Goal: Task Accomplishment & Management: Manage account settings

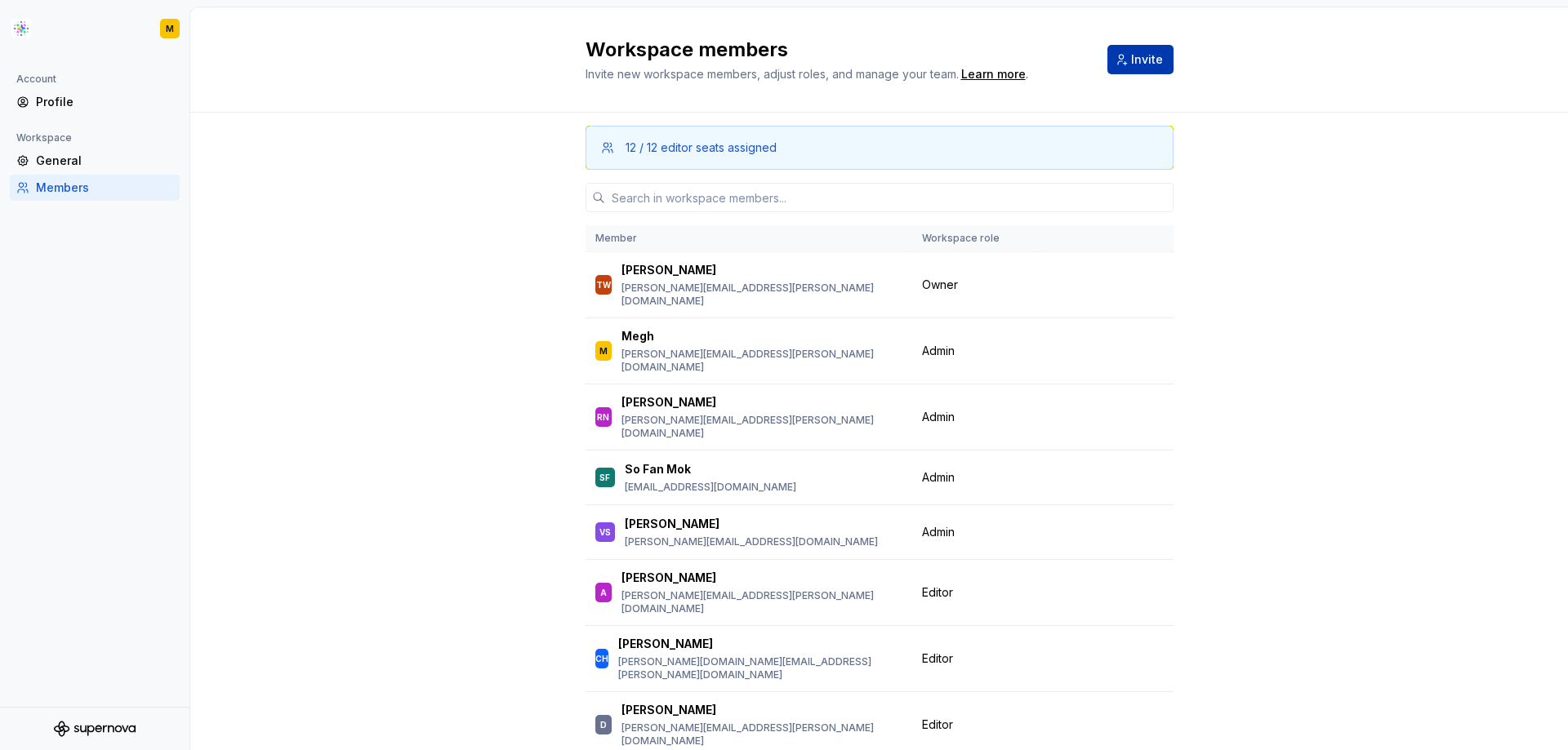
click at [1137, 53] on span "Invite" at bounding box center [1147, 59] width 32 height 17
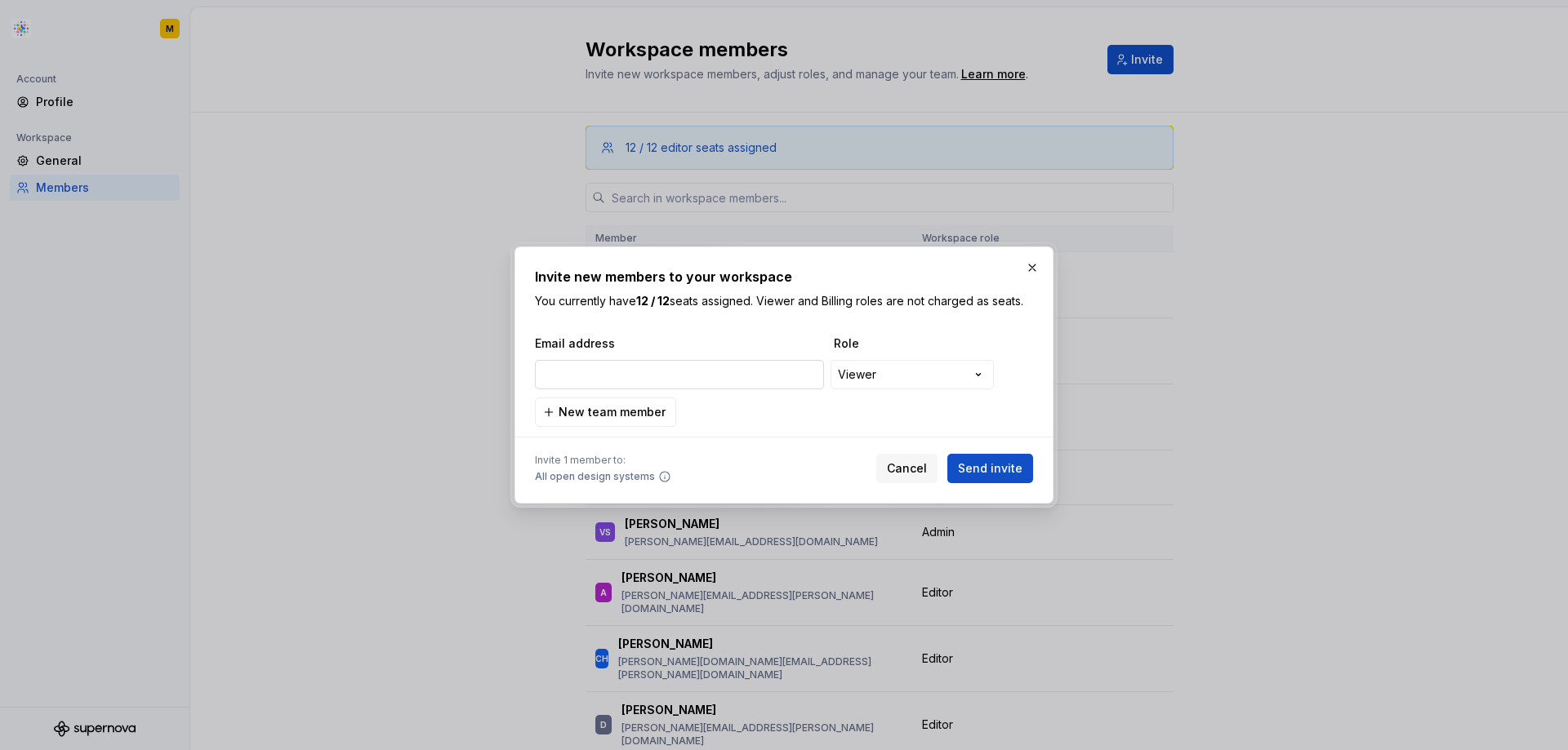
type input "[DOMAIN_NAME][EMAIL_ADDRESS][DOMAIN_NAME]"
click at [923, 465] on span "Cancel" at bounding box center [906, 469] width 40 height 17
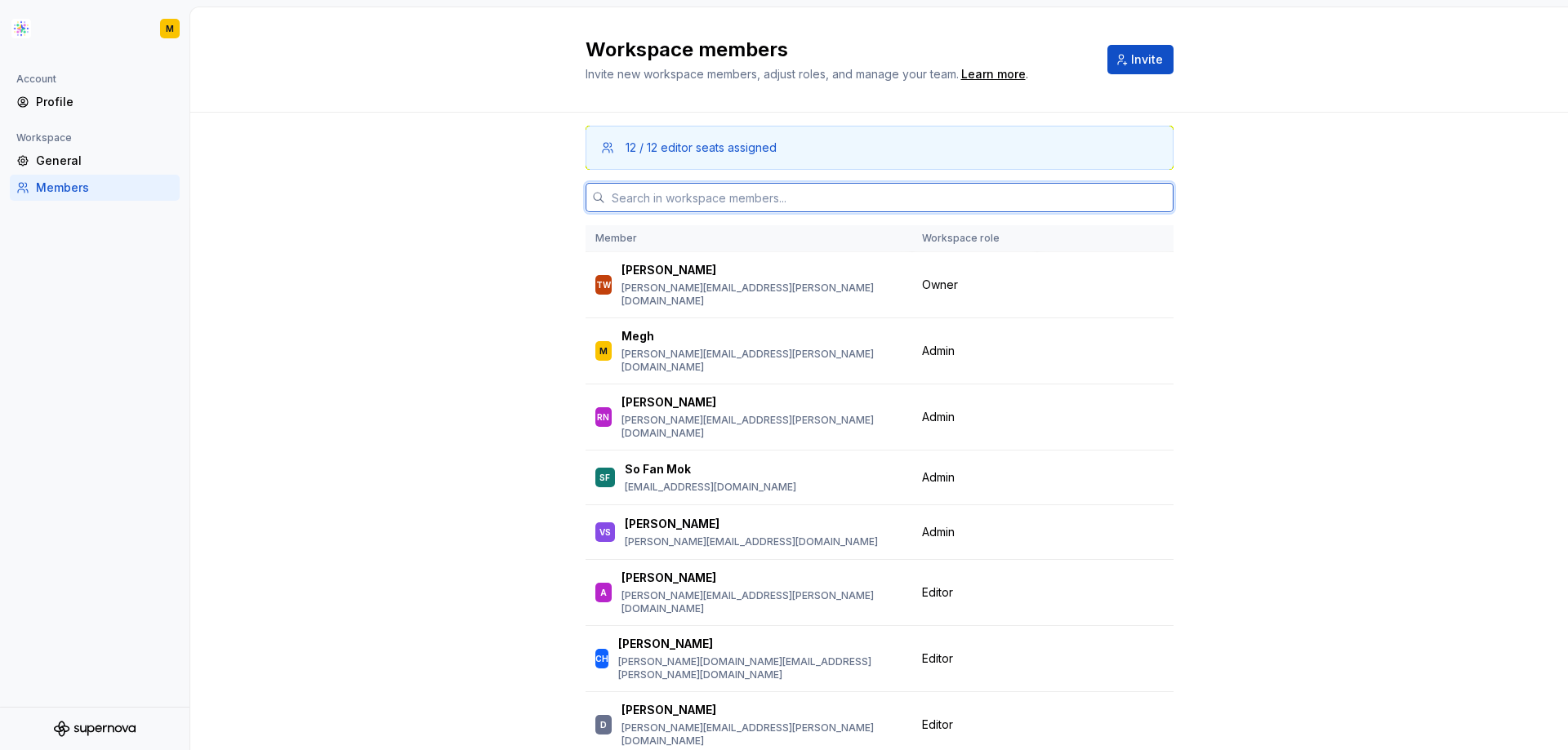
click at [809, 197] on input "text" at bounding box center [890, 197] width 569 height 30
paste input "[DOMAIN_NAME][EMAIL_ADDRESS][DOMAIN_NAME]"
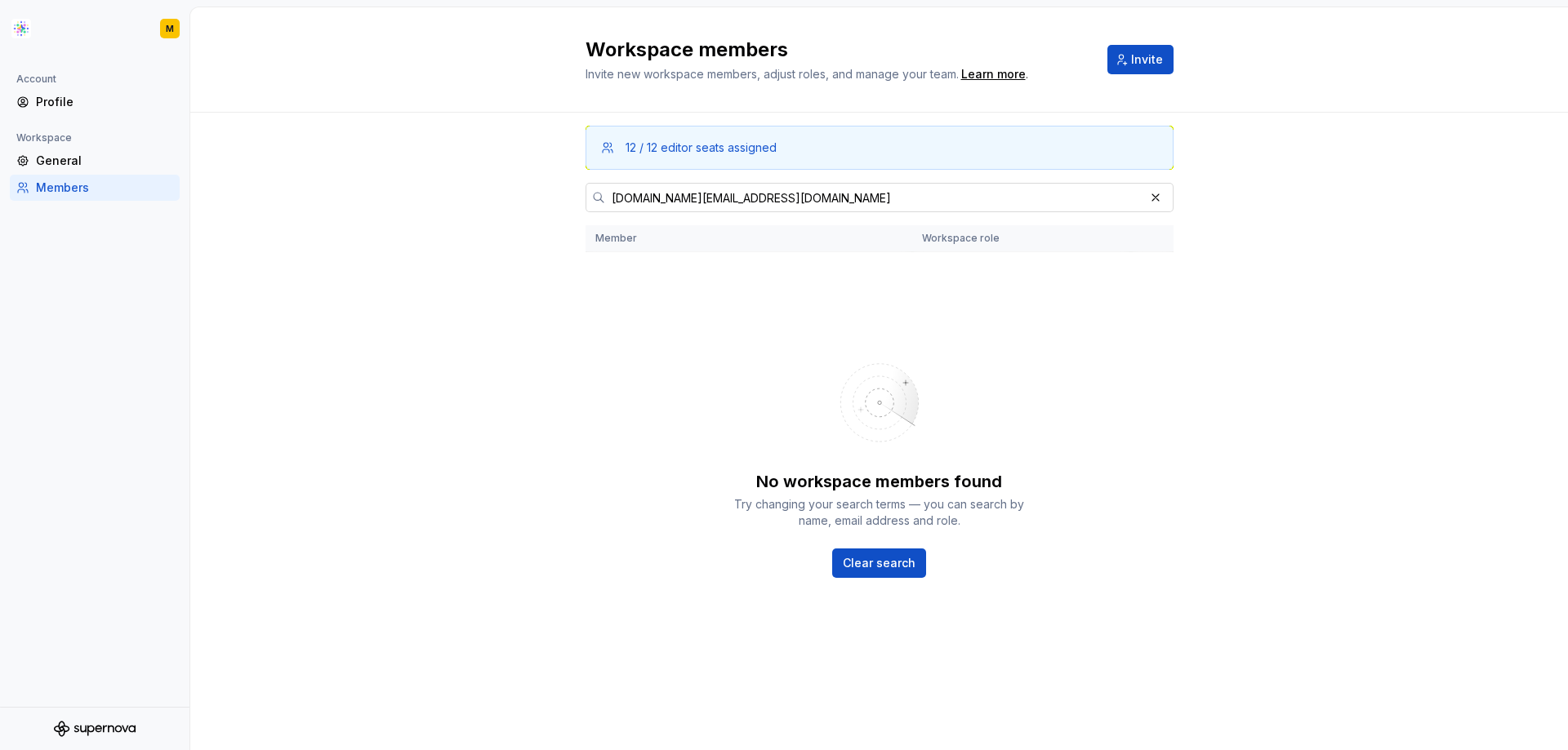
click at [792, 204] on input "[DOMAIN_NAME][EMAIL_ADDRESS][DOMAIN_NAME]" at bounding box center [875, 197] width 539 height 30
drag, startPoint x: 746, startPoint y: 199, endPoint x: 596, endPoint y: 202, distance: 150.0
click at [596, 202] on div "[DOMAIN_NAME][EMAIL_ADDRESS][DOMAIN_NAME]" at bounding box center [880, 197] width 588 height 30
paste input "ivica.milosavljevic"
drag, startPoint x: 804, startPoint y: 191, endPoint x: 466, endPoint y: 214, distance: 338.8
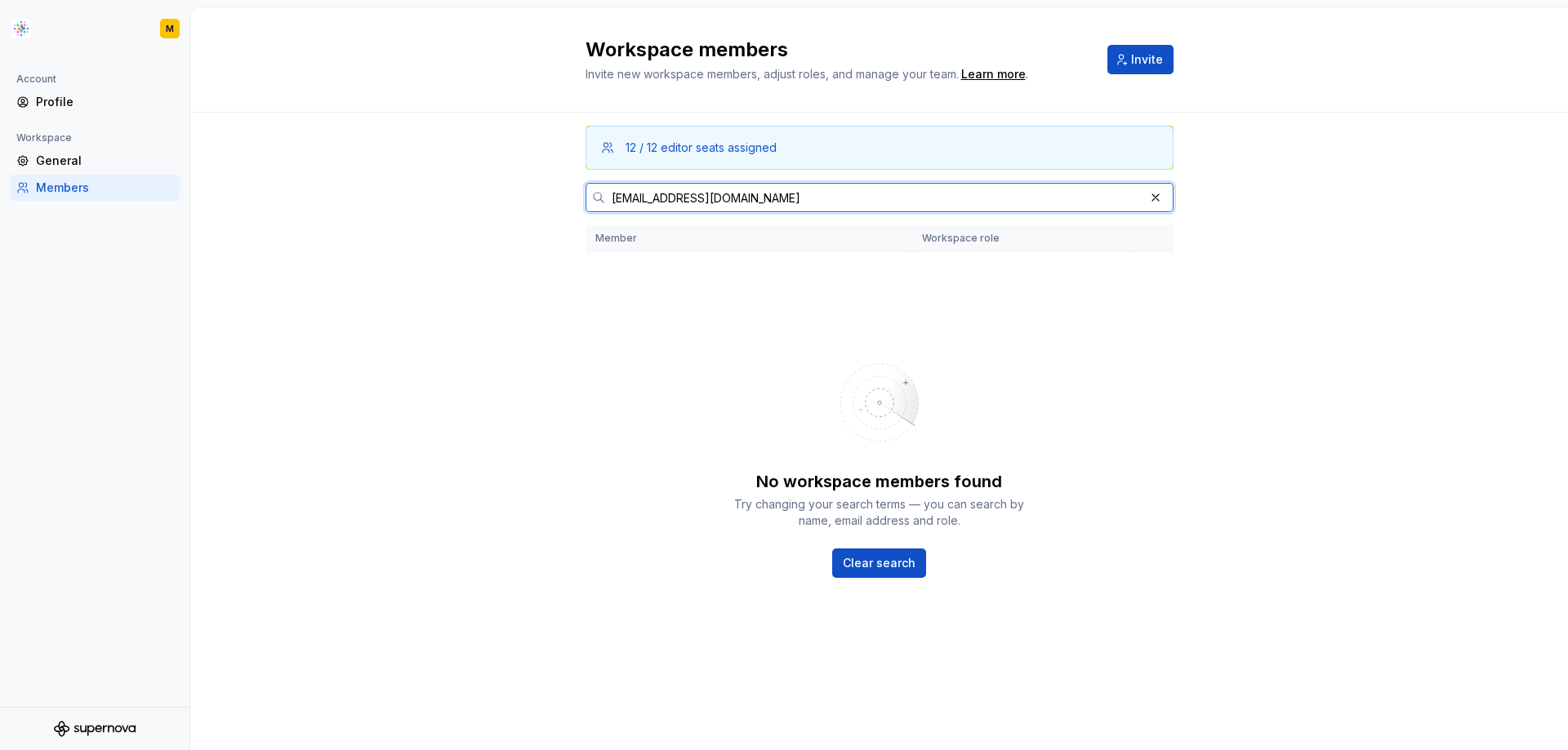
click at [466, 214] on div "12 / 12 editor seats assigned [EMAIL_ADDRESS][DOMAIN_NAME] Member Workspace rol…" at bounding box center [880, 431] width 1378 height 638
paste input "[PERSON_NAME].[PERSON_NAME]"
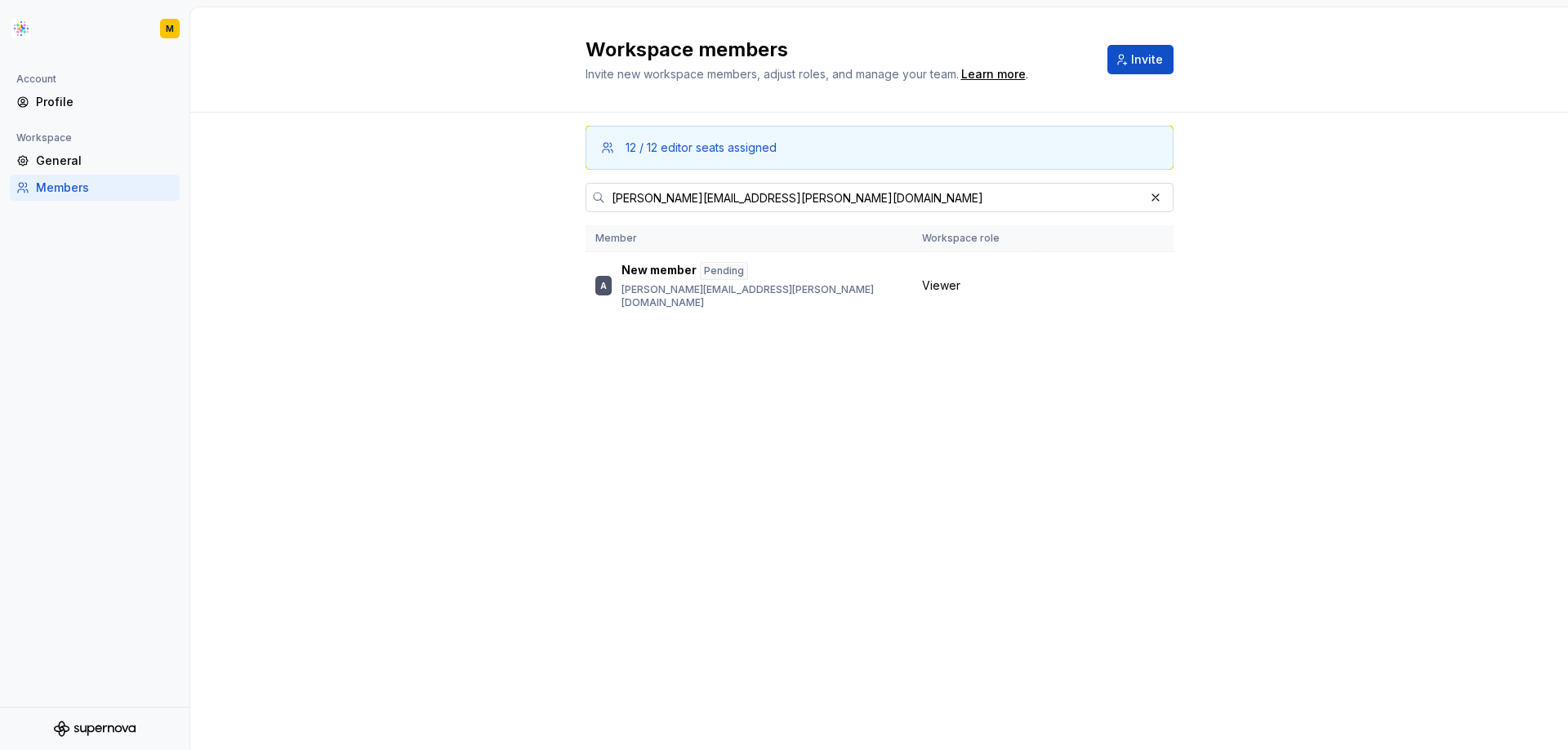
click at [762, 204] on input "[PERSON_NAME][EMAIL_ADDRESS][PERSON_NAME][DOMAIN_NAME]" at bounding box center [875, 197] width 539 height 30
drag, startPoint x: 758, startPoint y: 199, endPoint x: 593, endPoint y: 201, distance: 165.0
click at [593, 201] on div "[PERSON_NAME][EMAIL_ADDRESS][PERSON_NAME][DOMAIN_NAME]" at bounding box center [880, 197] width 588 height 30
paste input "nico.[PERSON_NAME]"
click at [735, 194] on input "[PERSON_NAME][EMAIL_ADDRESS][DOMAIN_NAME]" at bounding box center [875, 197] width 539 height 30
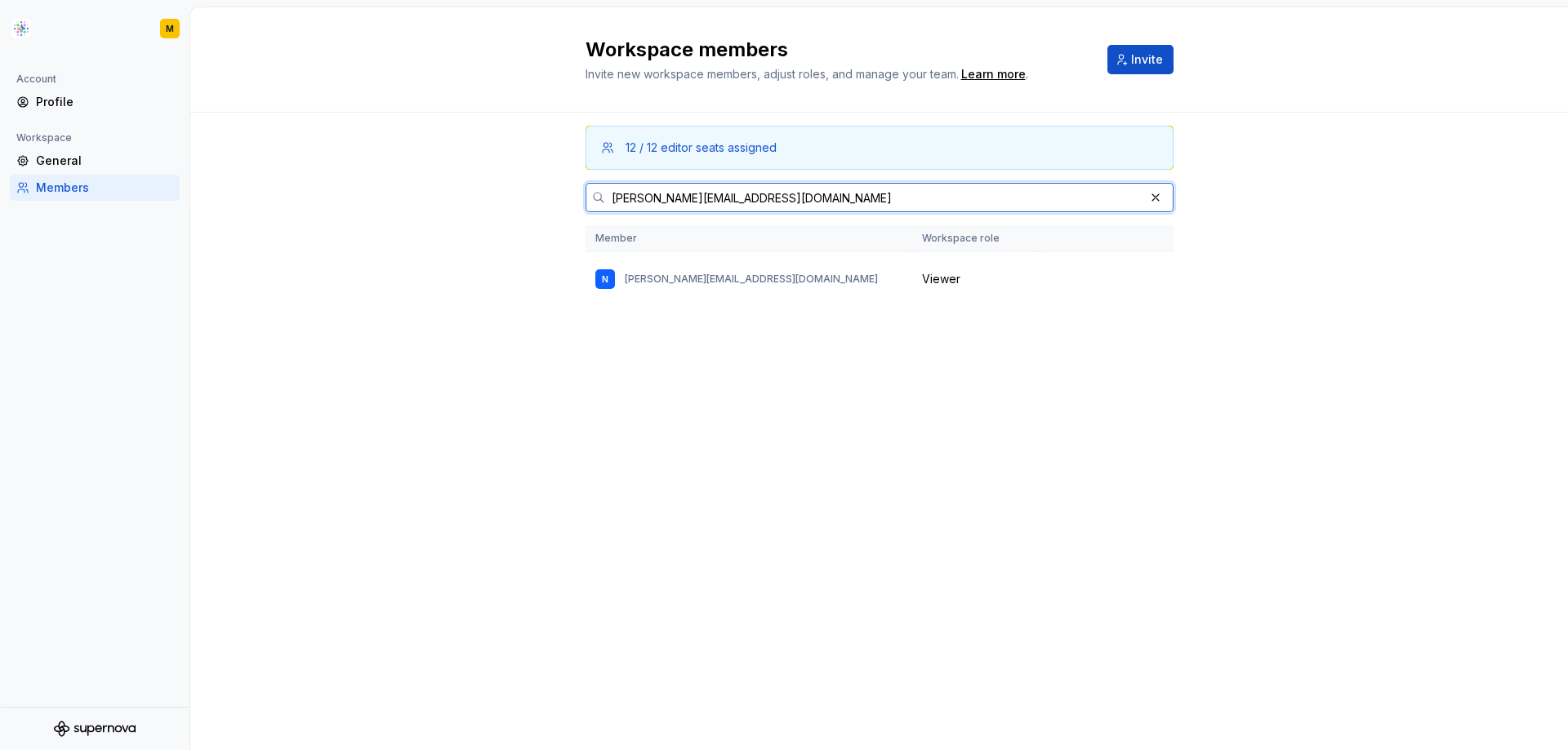
drag, startPoint x: 739, startPoint y: 196, endPoint x: 598, endPoint y: 199, distance: 141.0
click at [598, 199] on div "[PERSON_NAME][EMAIL_ADDRESS][DOMAIN_NAME]" at bounding box center [880, 197] width 588 height 30
paste input "ivica.milosavljevic"
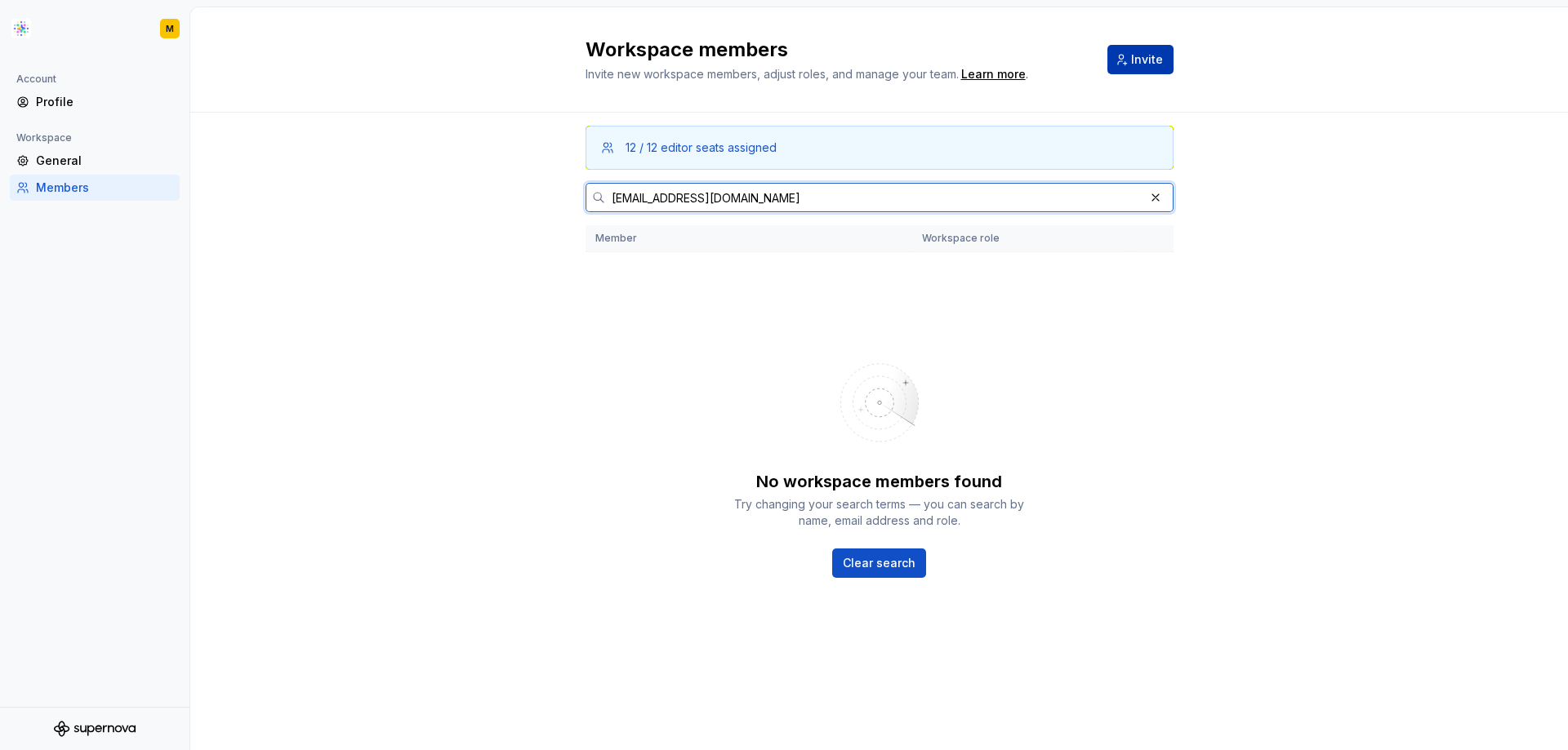
type input "[EMAIL_ADDRESS][DOMAIN_NAME]"
click at [1142, 61] on span "Invite" at bounding box center [1147, 59] width 32 height 17
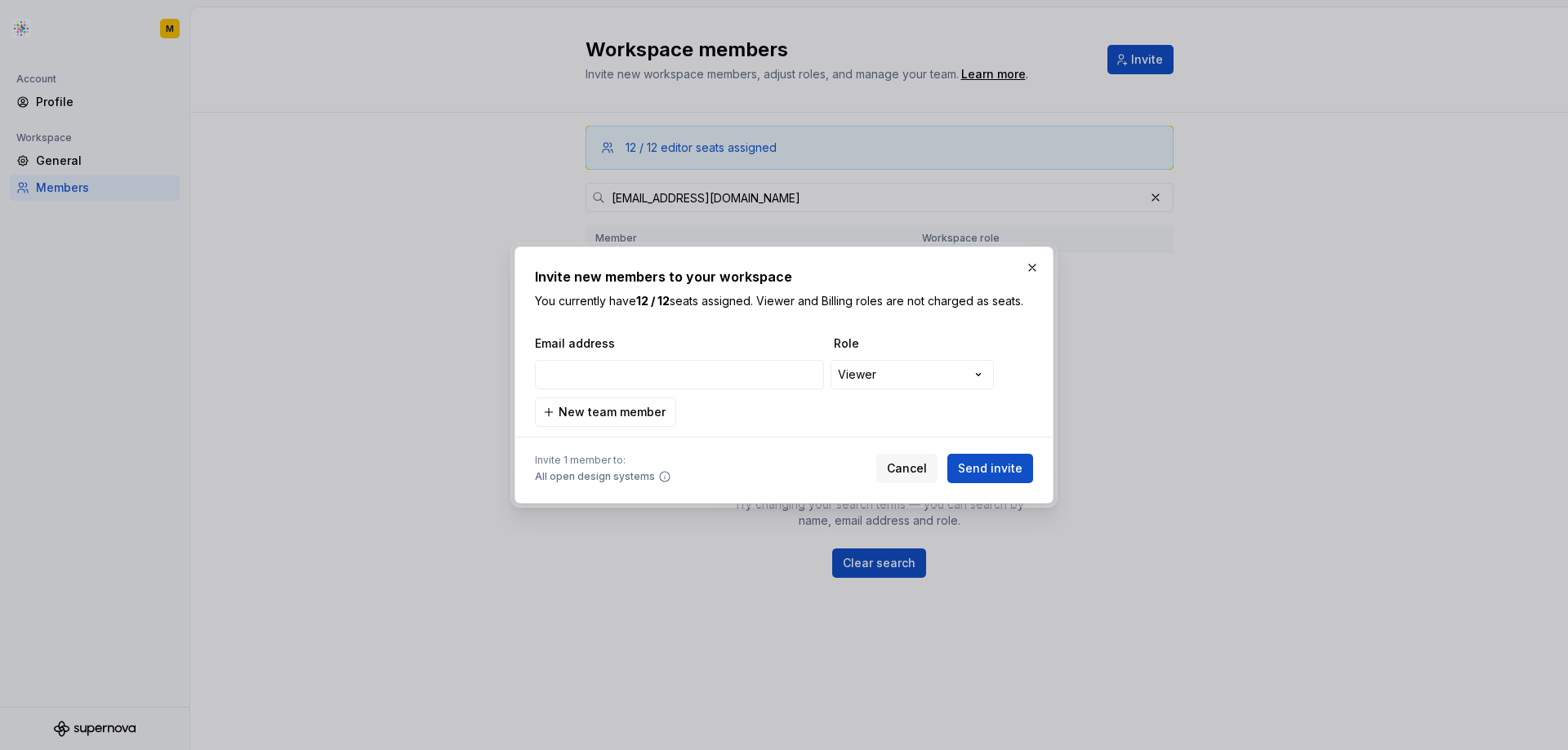
type input "[EMAIL_ADDRESS][DOMAIN_NAME]"
click at [639, 412] on span "New team member" at bounding box center [612, 412] width 107 height 17
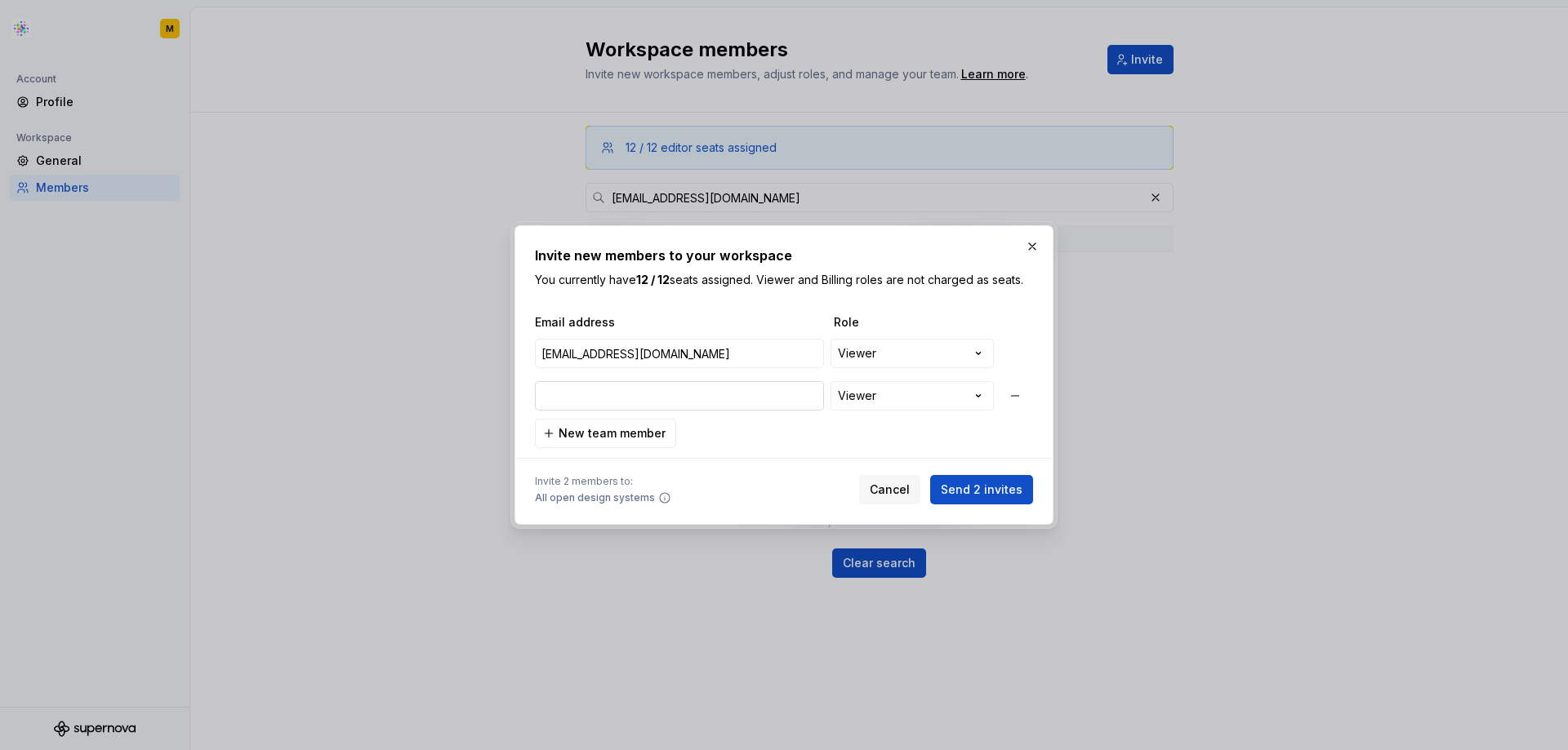
click at [717, 386] on input "email" at bounding box center [679, 396] width 289 height 30
paste input "[DOMAIN_NAME][EMAIL_ADDRESS][DOMAIN_NAME]"
type input "[DOMAIN_NAME][EMAIL_ADDRESS][DOMAIN_NAME]"
click at [979, 488] on span "Send 2 invites" at bounding box center [981, 489] width 82 height 17
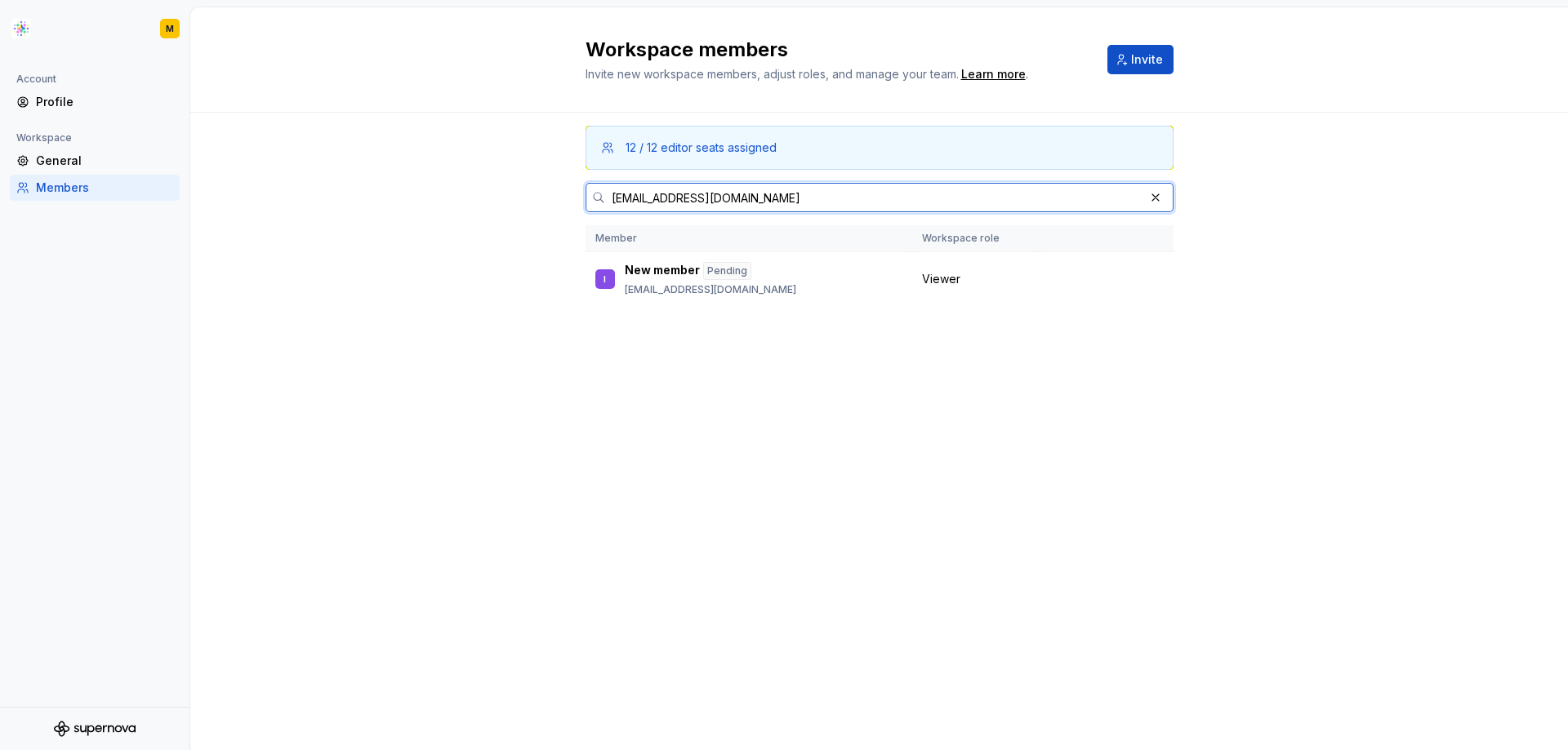
drag, startPoint x: 778, startPoint y: 204, endPoint x: 597, endPoint y: 211, distance: 181.1
click at [597, 211] on div "[EMAIL_ADDRESS][DOMAIN_NAME]" at bounding box center [880, 197] width 588 height 30
paste input "[PERSON_NAME].[PERSON_NAME]@envisionpharma"
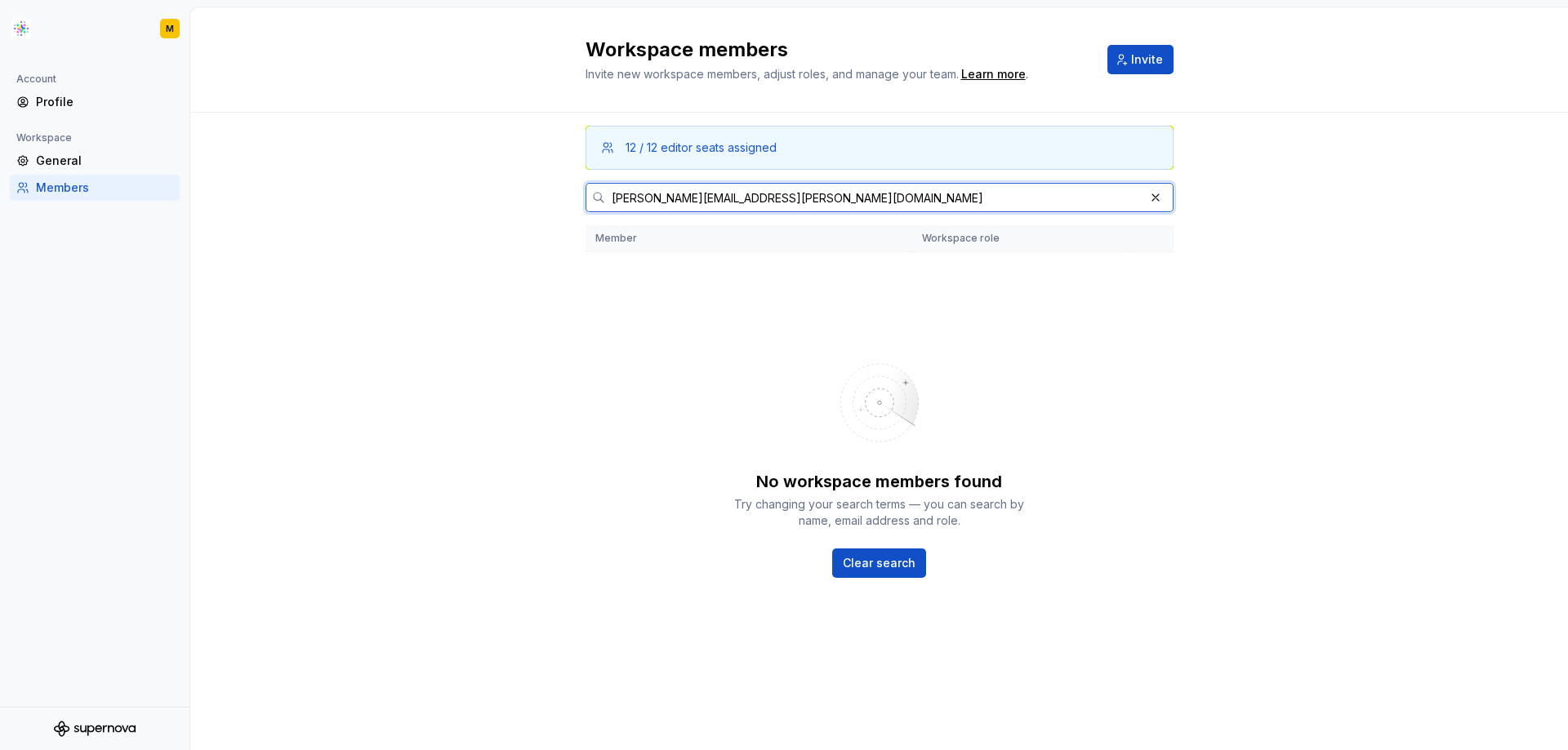
drag, startPoint x: 810, startPoint y: 201, endPoint x: 597, endPoint y: 214, distance: 213.4
click at [597, 214] on div "12 / 12 editor seats assigned [PERSON_NAME][EMAIL_ADDRESS][PERSON_NAME][DOMAIN_…" at bounding box center [880, 400] width 588 height 575
paste input "[PERSON_NAME].[PERSON_NAME]"
drag, startPoint x: 510, startPoint y: 203, endPoint x: 472, endPoint y: 204, distance: 38.0
click at [472, 204] on div "12 / 12 editor seats assigned [PERSON_NAME][EMAIL_ADDRESS][PERSON_NAME][DOMAIN_…" at bounding box center [880, 431] width 1378 height 638
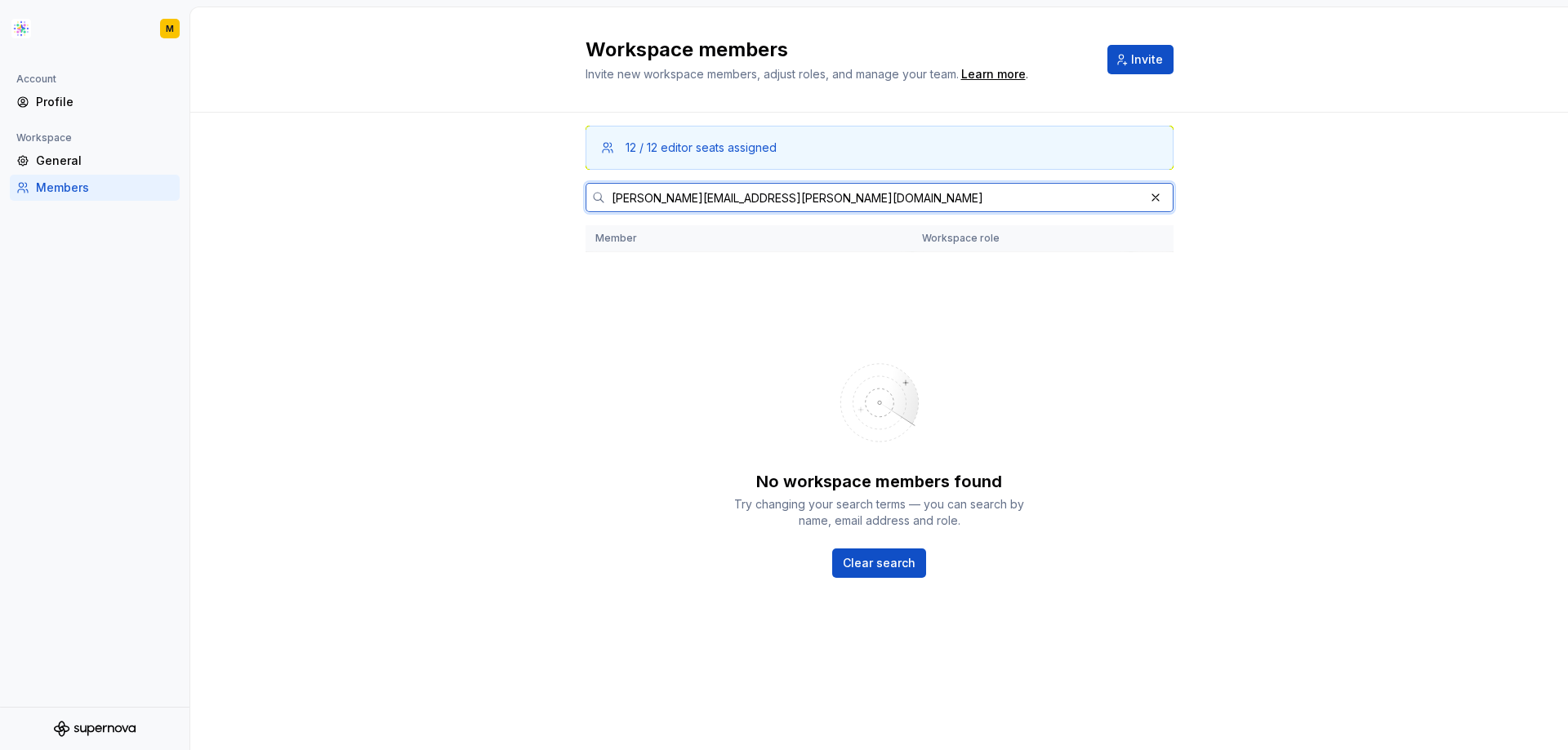
paste input "[PERSON_NAME].[PERSON_NAME]"
drag, startPoint x: 866, startPoint y: 197, endPoint x: 385, endPoint y: 205, distance: 481.1
click at [385, 205] on div "12 / 12 editor seats assigned [PERSON_NAME][EMAIL_ADDRESS][PERSON_NAME][DOMAIN_…" at bounding box center [880, 431] width 1378 height 638
paste input "iida.[PERSON_NAME]"
type input "[EMAIL_ADDRESS][PERSON_NAME][DOMAIN_NAME]"
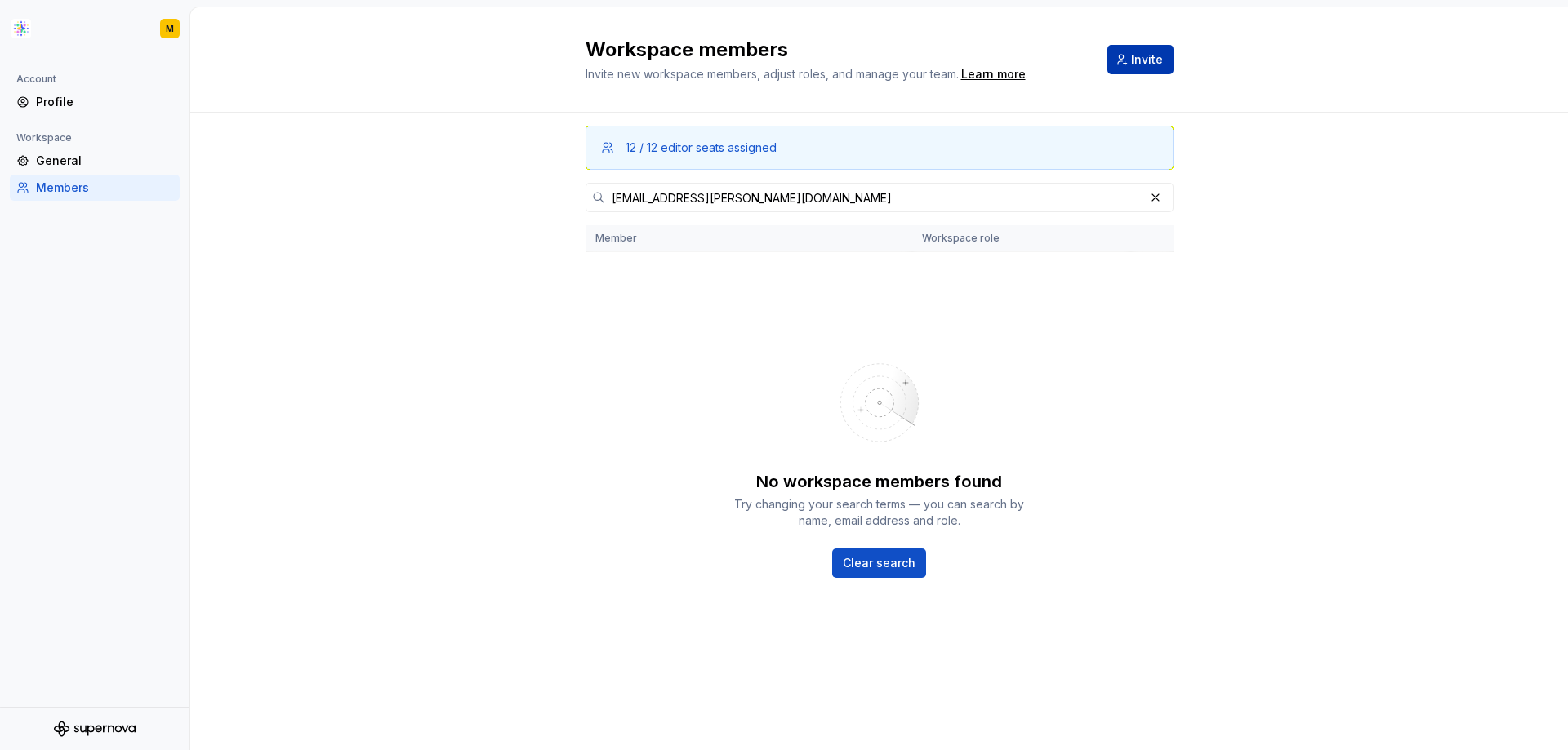
click at [1170, 68] on button "Invite" at bounding box center [1140, 60] width 66 height 30
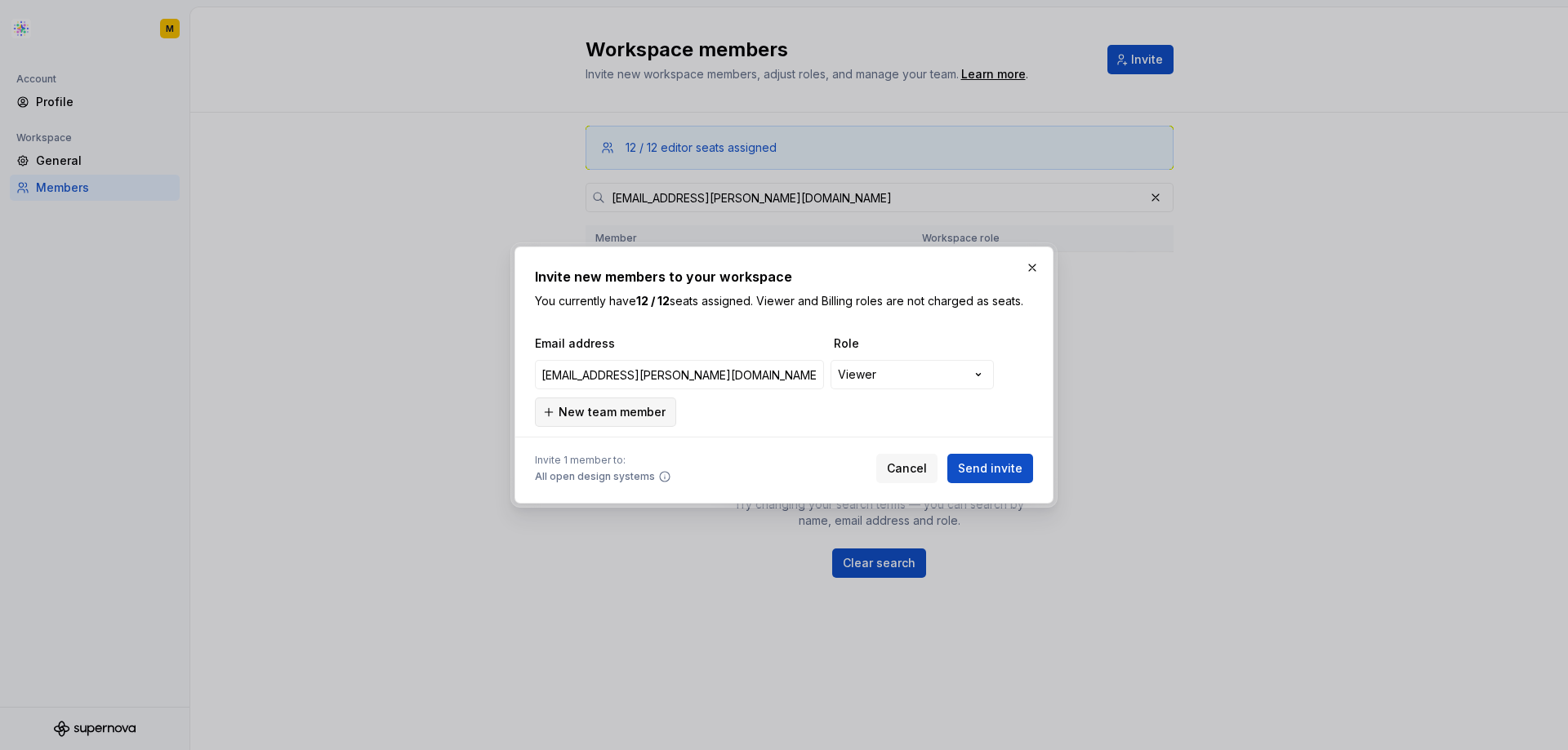
click at [624, 409] on span "New team member" at bounding box center [612, 412] width 107 height 17
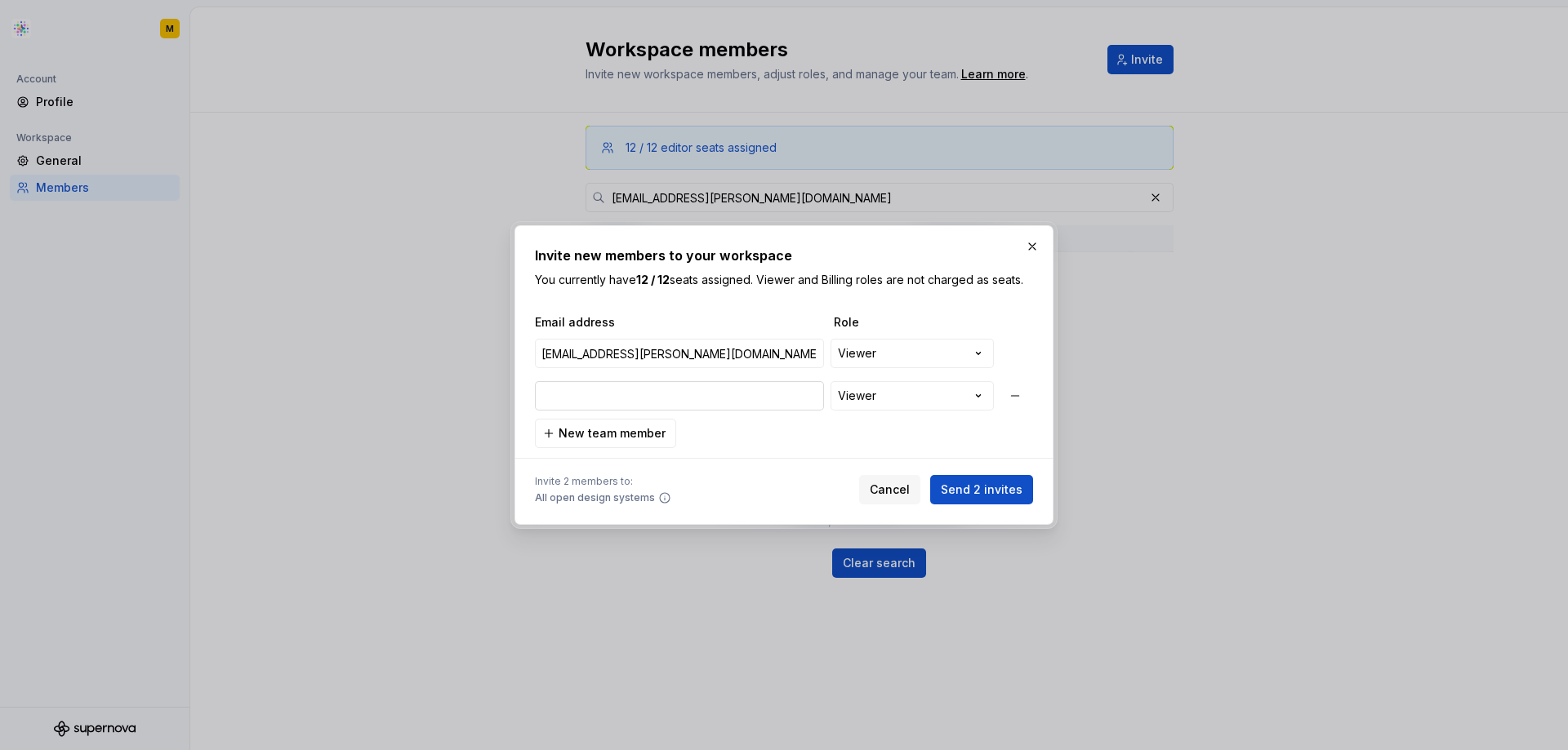
click at [630, 397] on input "email" at bounding box center [679, 396] width 289 height 30
paste input "[PERSON_NAME][EMAIL_ADDRESS][PERSON_NAME][DOMAIN_NAME]"
type input "[EMAIL_ADDRESS][PERSON_NAME][DOMAIN_NAME]"
type input "[PERSON_NAME][EMAIL_ADDRESS][PERSON_NAME][DOMAIN_NAME]"
click at [632, 437] on span "New team member" at bounding box center [612, 433] width 107 height 17
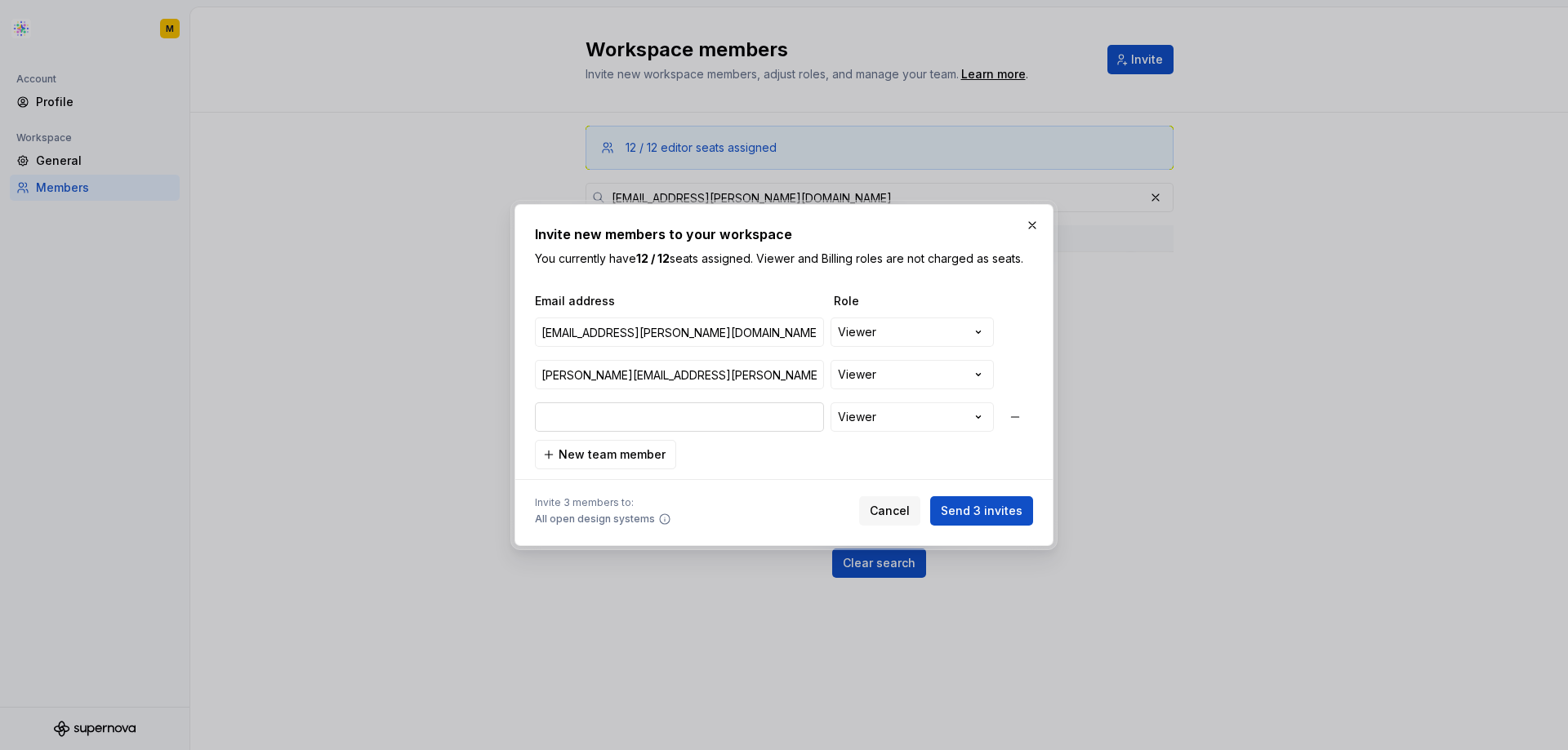
click at [612, 410] on input "email" at bounding box center [679, 417] width 289 height 30
paste input "[PERSON_NAME][EMAIL_ADDRESS][PERSON_NAME][DOMAIN_NAME]"
type input "[EMAIL_ADDRESS][PERSON_NAME][DOMAIN_NAME]"
type input "[PERSON_NAME][EMAIL_ADDRESS][PERSON_NAME][DOMAIN_NAME]"
type input "[EMAIL_ADDRESS][PERSON_NAME][DOMAIN_NAME]"
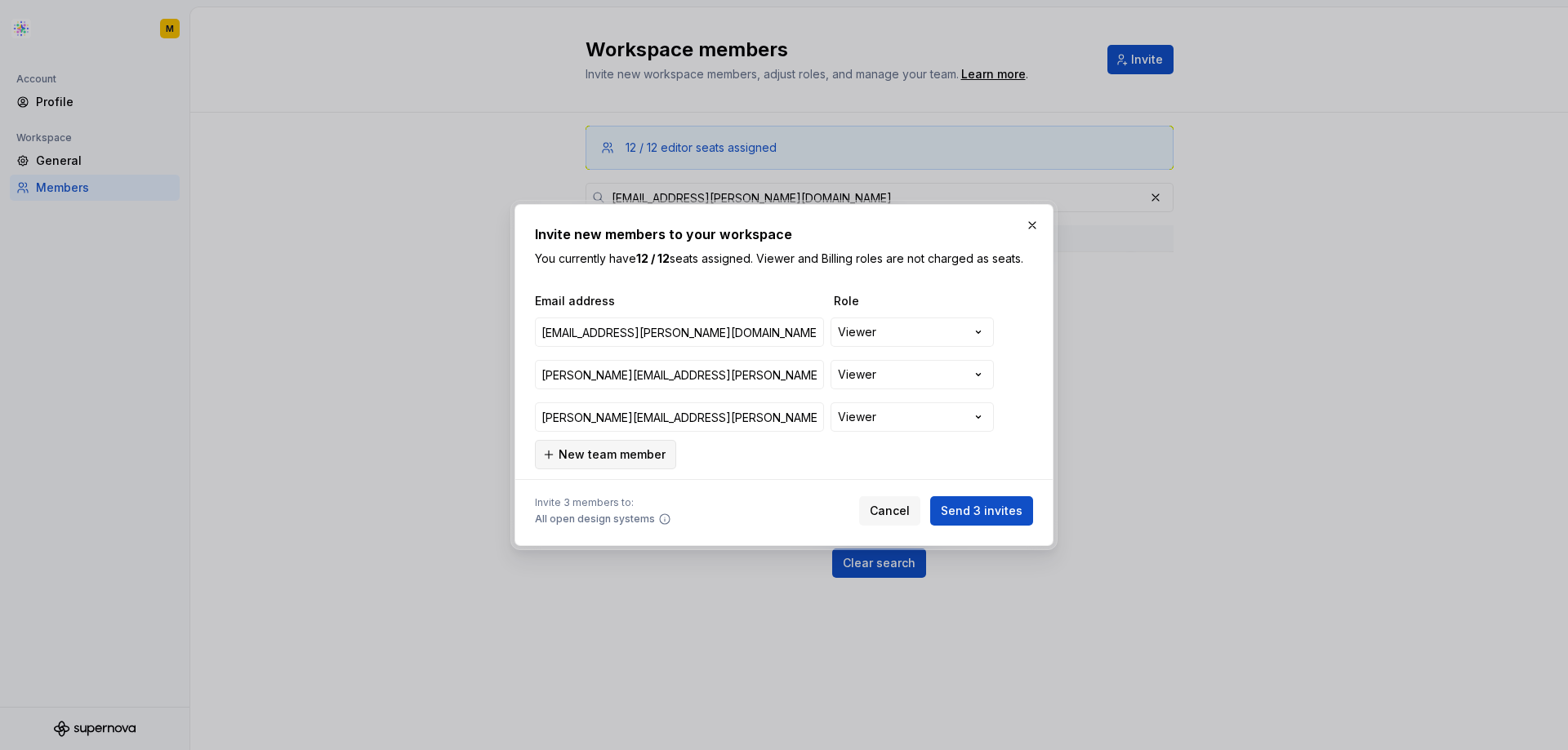
type input "[PERSON_NAME][EMAIL_ADDRESS][PERSON_NAME][DOMAIN_NAME]"
click at [623, 456] on span "New team member" at bounding box center [612, 455] width 107 height 17
type input "[EMAIL_ADDRESS][PERSON_NAME][DOMAIN_NAME]"
type input "[PERSON_NAME][EMAIL_ADDRESS][PERSON_NAME][DOMAIN_NAME]"
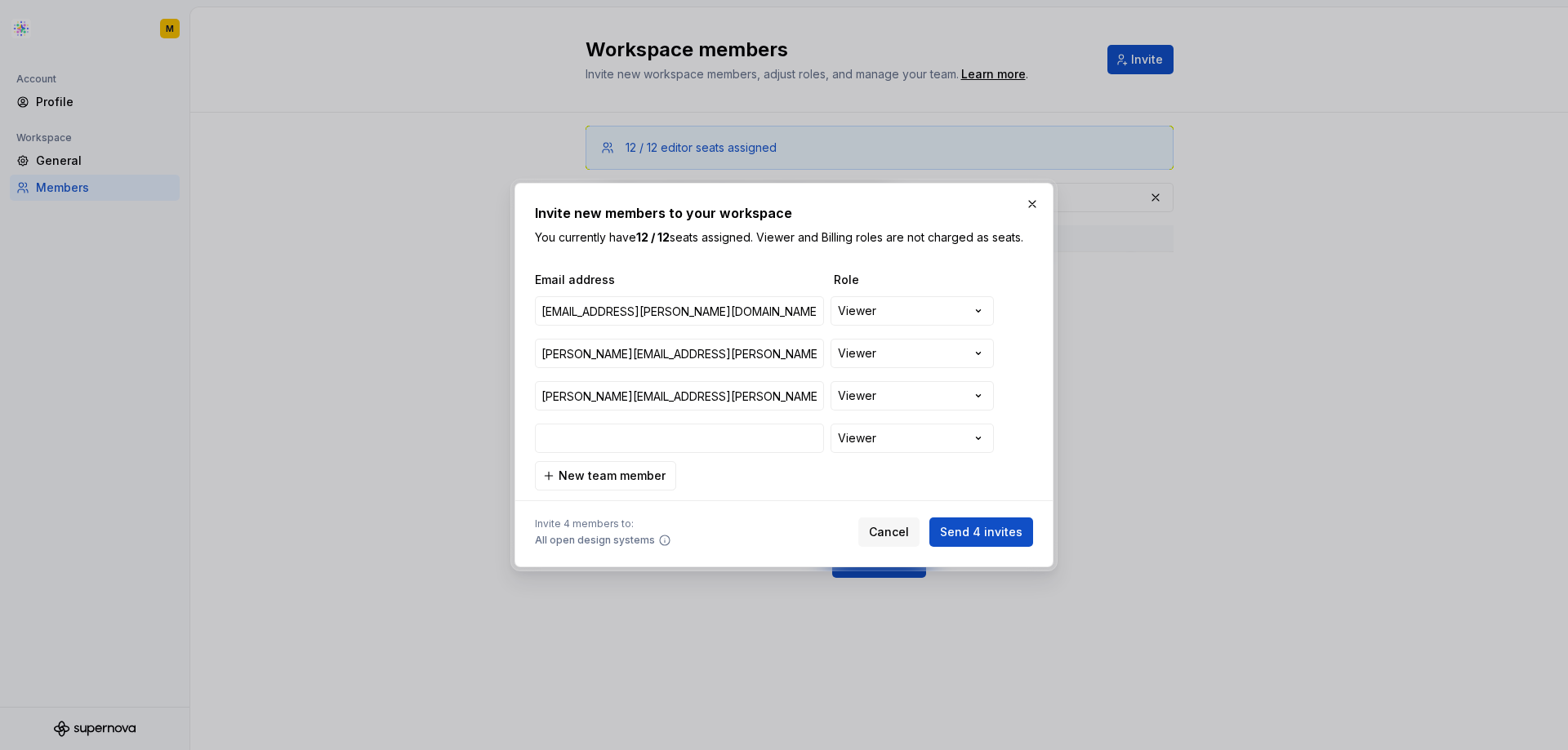
type input "[EMAIL_ADDRESS][PERSON_NAME][DOMAIN_NAME]"
type input "[PERSON_NAME][EMAIL_ADDRESS][PERSON_NAME][DOMAIN_NAME]"
click at [655, 442] on input "email" at bounding box center [679, 438] width 289 height 30
paste input "[PERSON_NAME][EMAIL_ADDRESS][PERSON_NAME][DOMAIN_NAME]"
type input "[EMAIL_ADDRESS][PERSON_NAME][DOMAIN_NAME]"
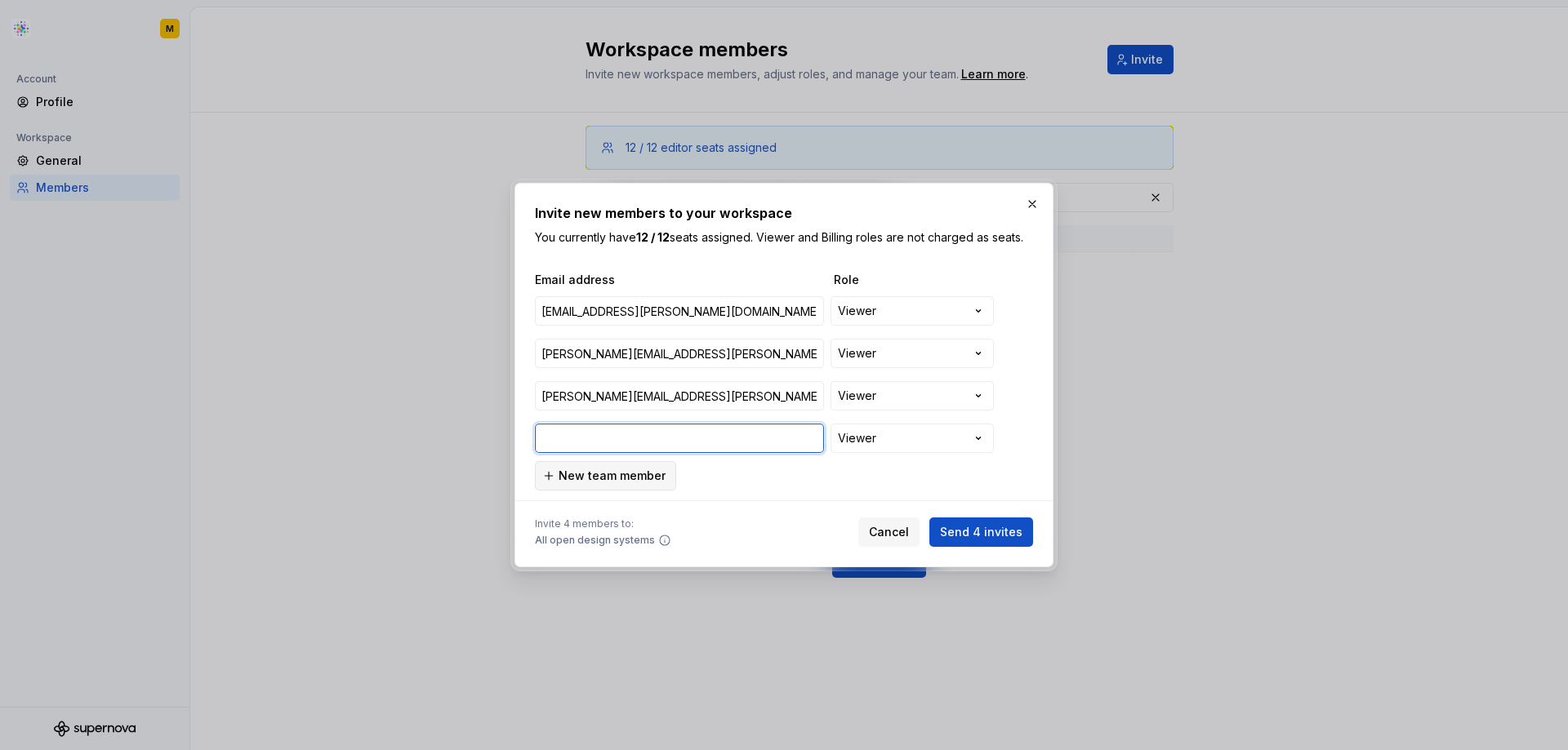
type input "[PERSON_NAME][EMAIL_ADDRESS][PERSON_NAME][DOMAIN_NAME]"
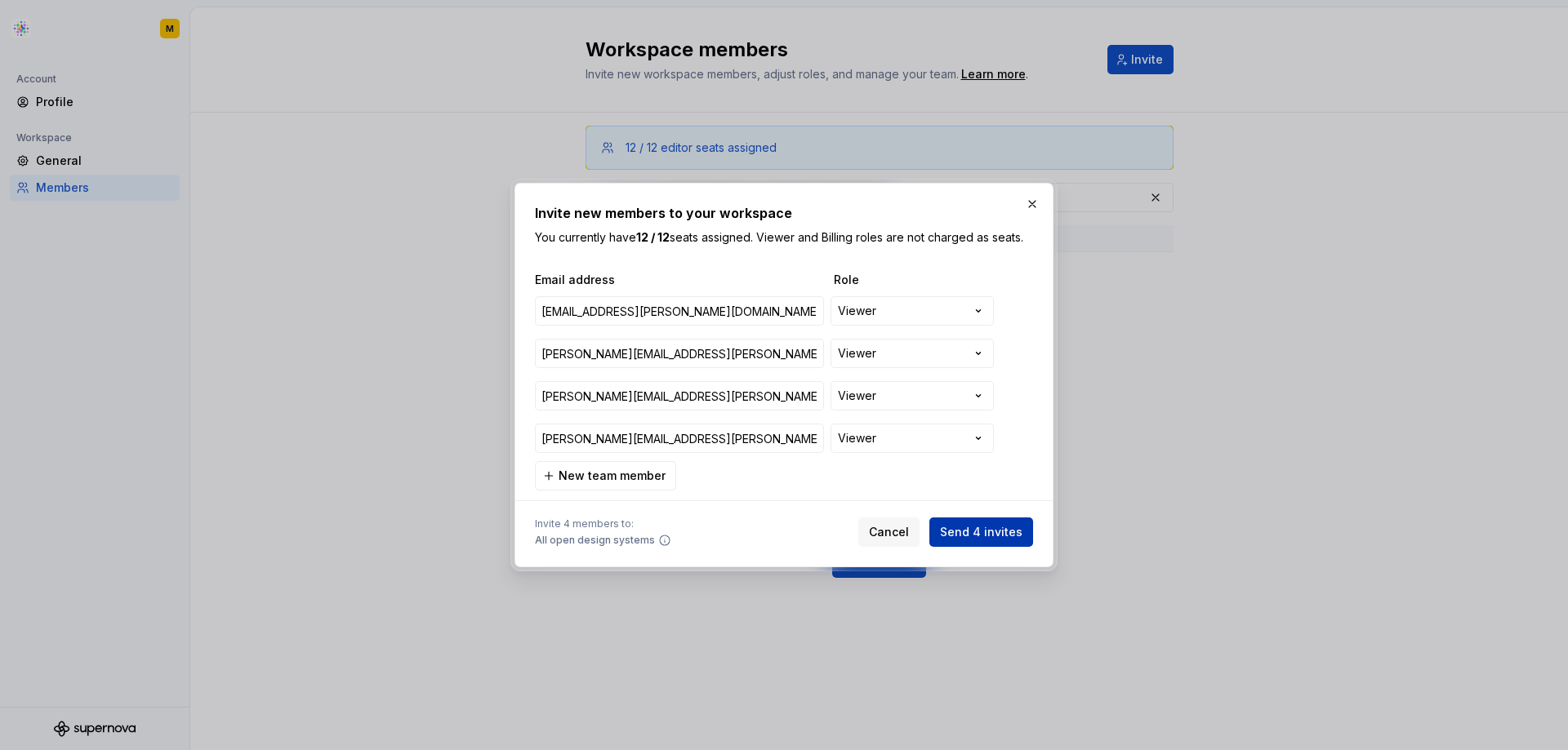
type input "[EMAIL_ADDRESS][PERSON_NAME][DOMAIN_NAME]"
type input "[PERSON_NAME][EMAIL_ADDRESS][PERSON_NAME][DOMAIN_NAME]"
click at [1000, 530] on span "Send 4 invites" at bounding box center [981, 532] width 83 height 17
type input "[EMAIL_ADDRESS][PERSON_NAME][DOMAIN_NAME]"
type input "[PERSON_NAME][EMAIL_ADDRESS][PERSON_NAME][DOMAIN_NAME]"
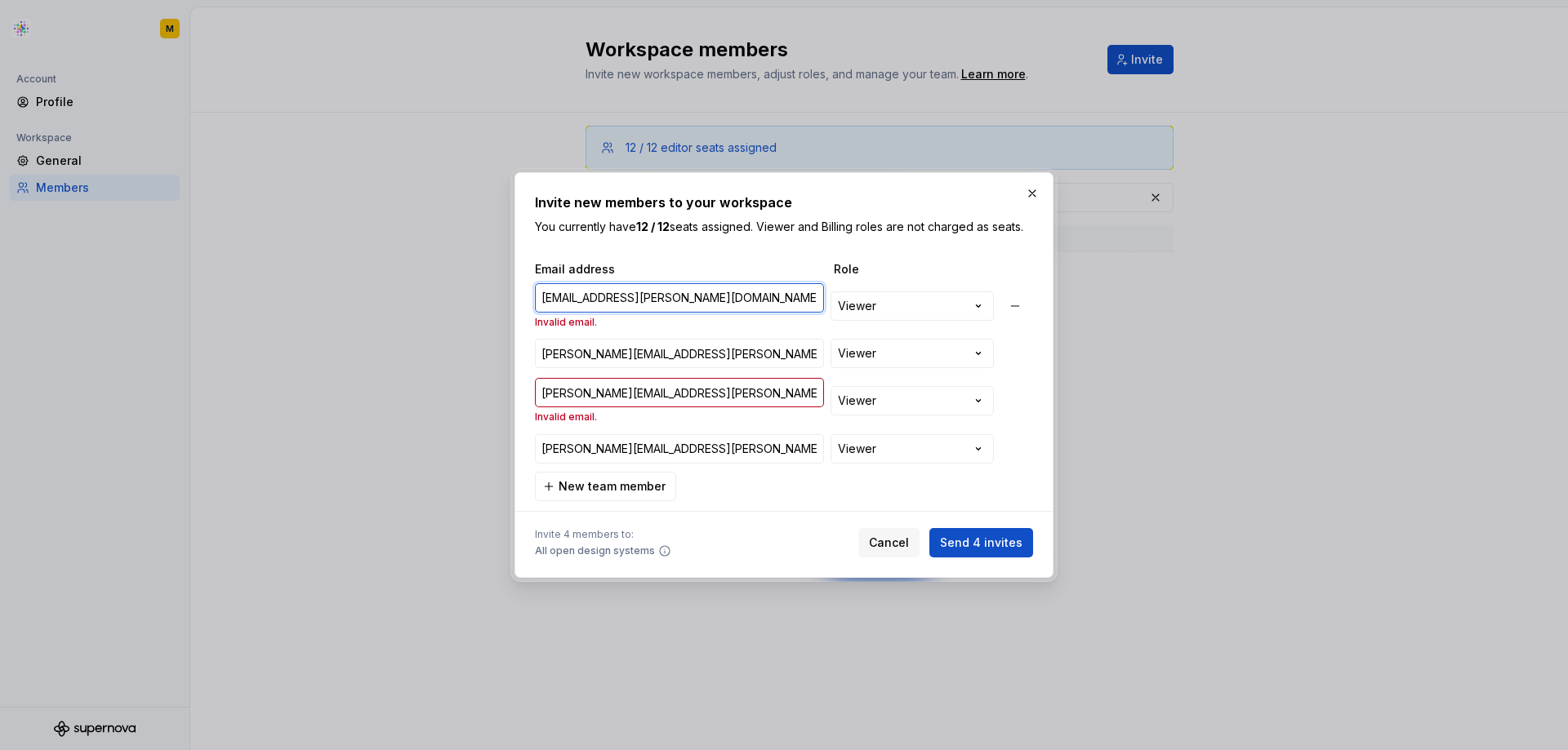
click at [541, 298] on input "[EMAIL_ADDRESS][PERSON_NAME][DOMAIN_NAME]" at bounding box center [679, 298] width 289 height 30
drag, startPoint x: 726, startPoint y: 300, endPoint x: 471, endPoint y: 305, distance: 255.0
click at [471, 305] on div "**********" at bounding box center [784, 375] width 1568 height 750
type input "i"
type input "[PERSON_NAME][EMAIL_ADDRESS][PERSON_NAME][DOMAIN_NAME]"
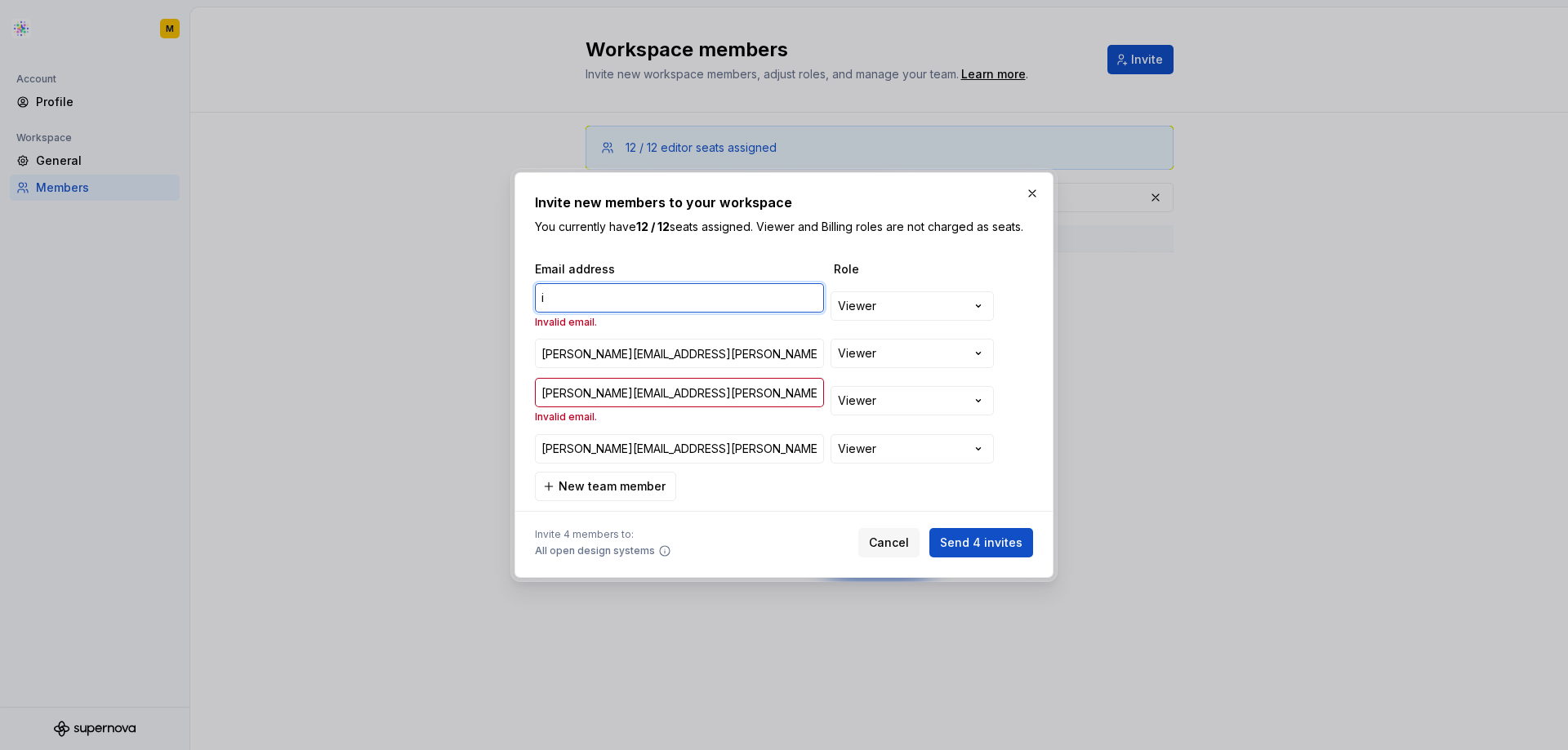
type input "ii"
type input "[PERSON_NAME][EMAIL_ADDRESS][PERSON_NAME][DOMAIN_NAME]"
type input "iid"
type input "[PERSON_NAME][EMAIL_ADDRESS][PERSON_NAME][DOMAIN_NAME]"
type input "iida"
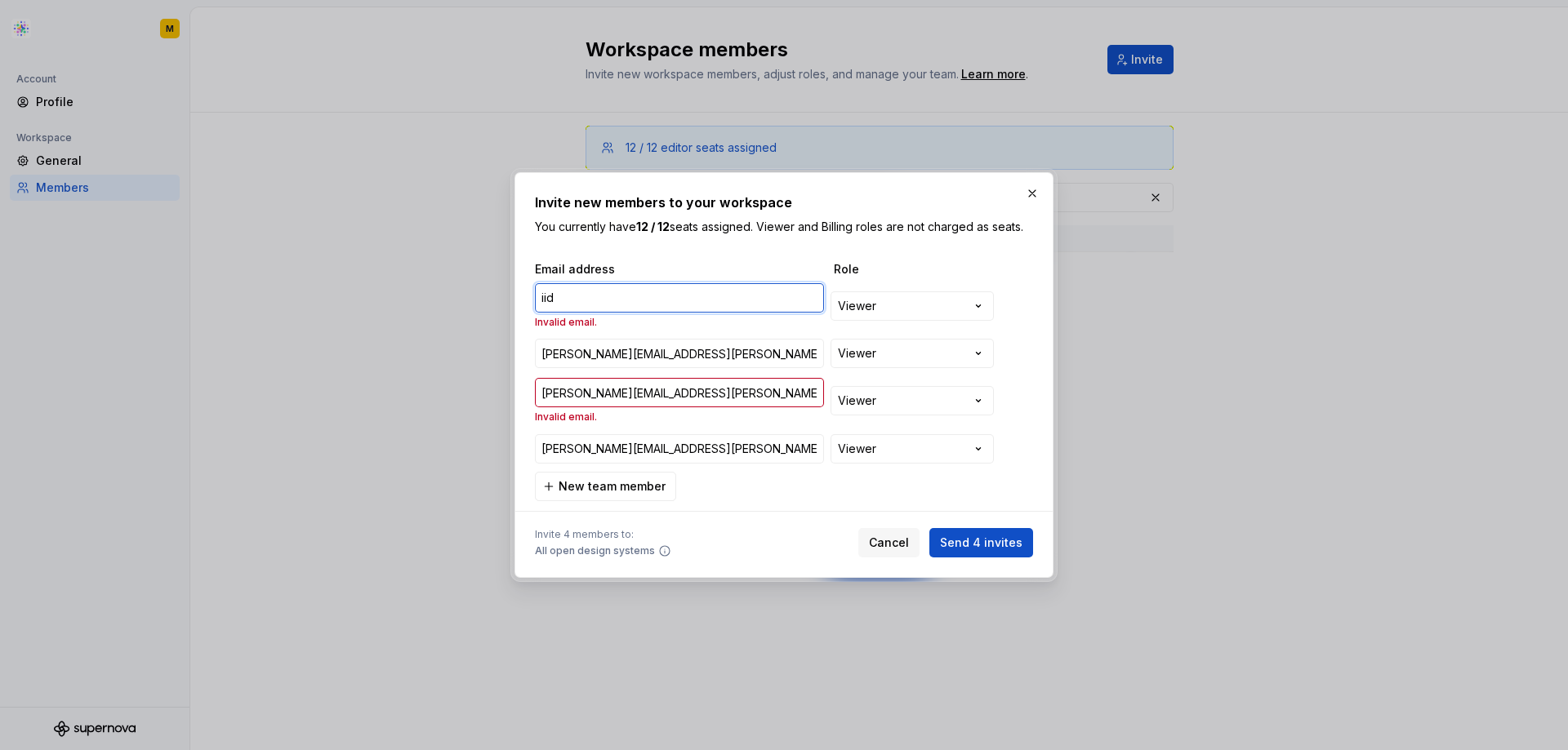
type input "[PERSON_NAME][EMAIL_ADDRESS][PERSON_NAME][DOMAIN_NAME]"
type input "iida."
type input "[PERSON_NAME][EMAIL_ADDRESS][PERSON_NAME][DOMAIN_NAME]"
type input "iida.k"
type input "[PERSON_NAME][EMAIL_ADDRESS][PERSON_NAME][DOMAIN_NAME]"
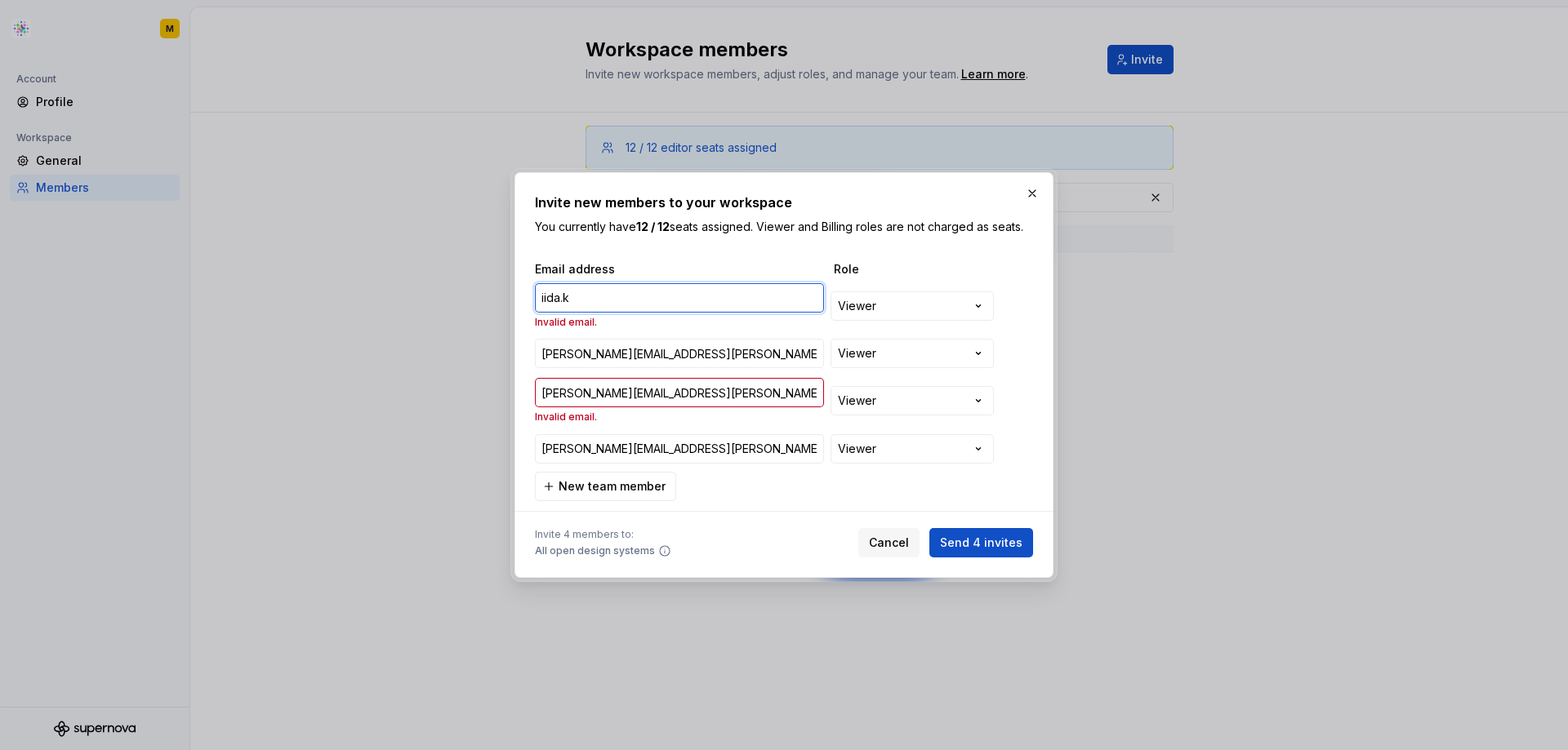
type input "iida.ka"
type input "[PERSON_NAME][EMAIL_ADDRESS][PERSON_NAME][DOMAIN_NAME]"
type input "iida.kar"
type input "[PERSON_NAME][EMAIL_ADDRESS][PERSON_NAME][DOMAIN_NAME]"
type input "iida.[PERSON_NAME]"
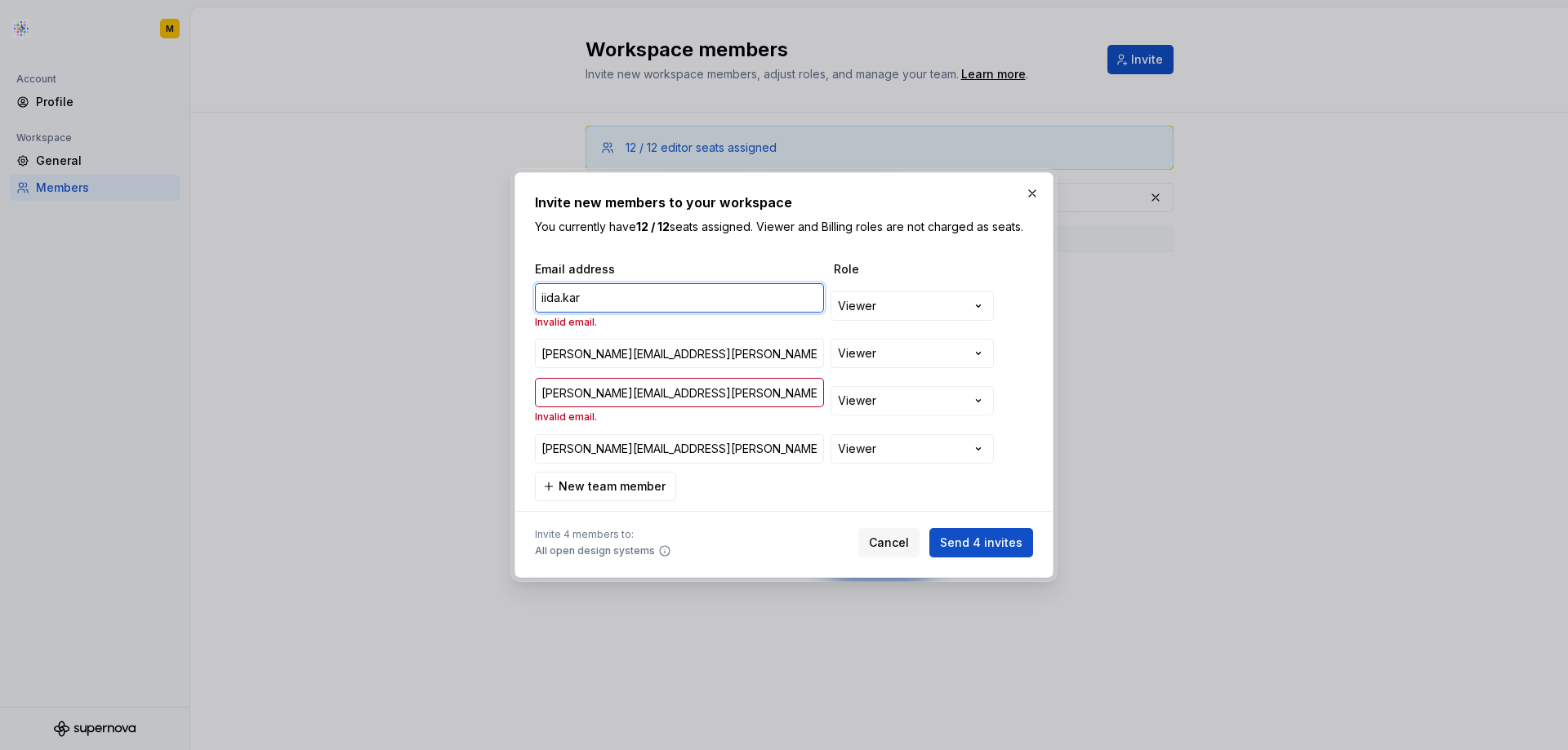
type input "[PERSON_NAME][EMAIL_ADDRESS][PERSON_NAME][DOMAIN_NAME]"
type input "iida.[PERSON_NAME]@"
type input "[PERSON_NAME][EMAIL_ADDRESS][PERSON_NAME][DOMAIN_NAME]"
type input "iida.[PERSON_NAME]@e"
type input "[PERSON_NAME][EMAIL_ADDRESS][PERSON_NAME][DOMAIN_NAME]"
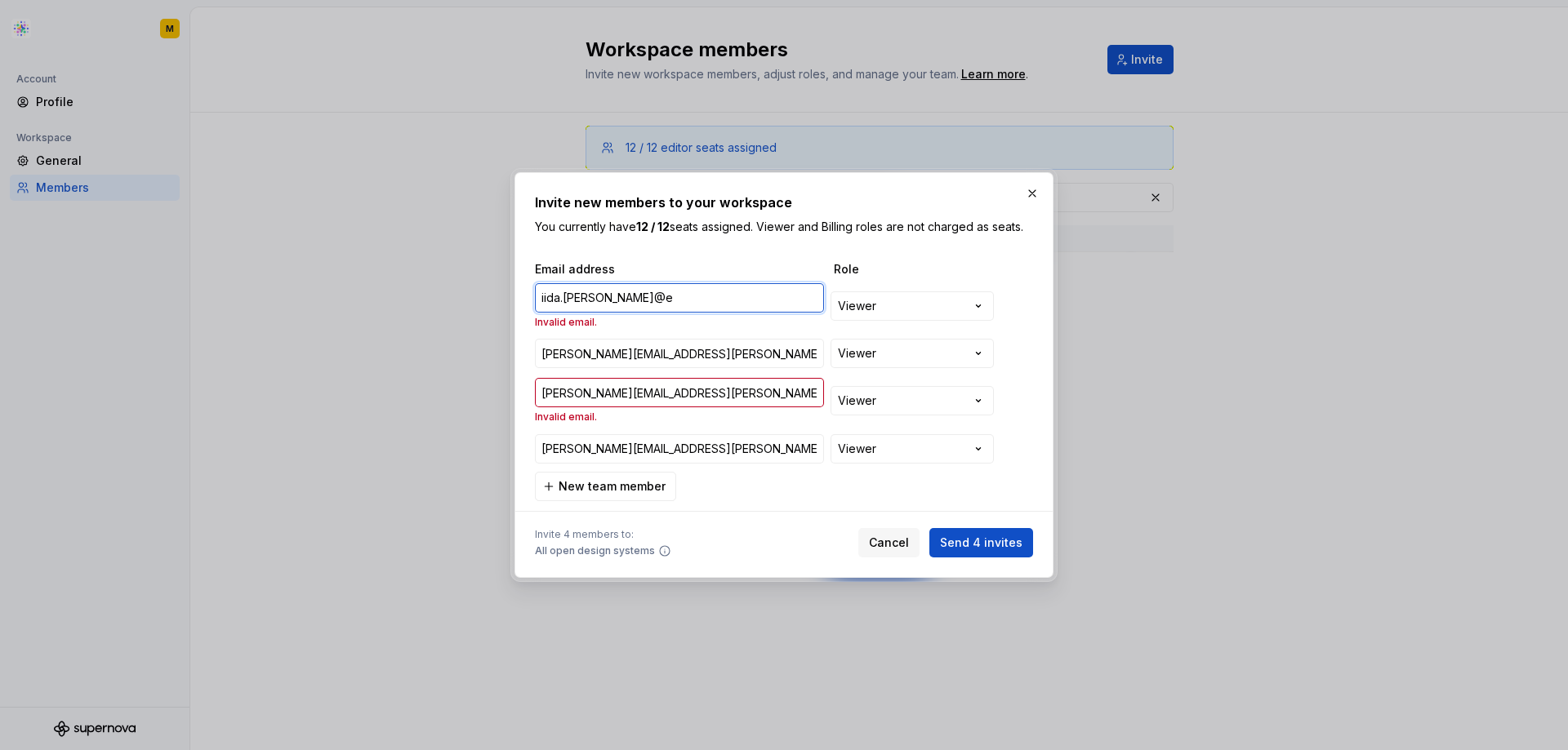
type input "iida.[PERSON_NAME]@en"
type input "[PERSON_NAME][EMAIL_ADDRESS][PERSON_NAME][DOMAIN_NAME]"
type input "iida.[PERSON_NAME]@env"
type input "[PERSON_NAME][EMAIL_ADDRESS][PERSON_NAME][DOMAIN_NAME]"
type input "iida.[PERSON_NAME]@envi"
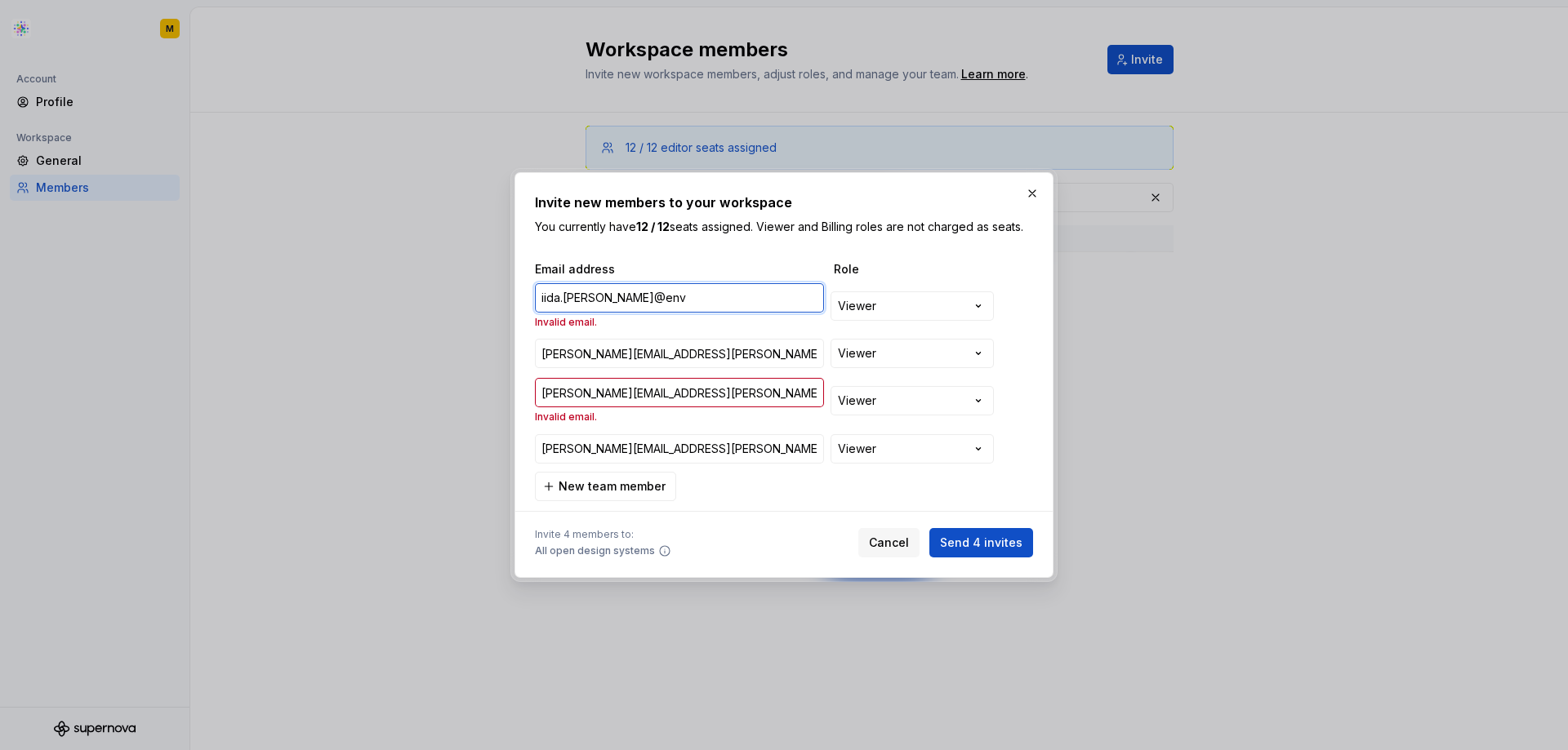
type input "[PERSON_NAME][EMAIL_ADDRESS][PERSON_NAME][DOMAIN_NAME]"
type input "iida.[PERSON_NAME]@envis"
type input "[PERSON_NAME][EMAIL_ADDRESS][PERSON_NAME][DOMAIN_NAME]"
type input "iida.[PERSON_NAME]@envisi"
type input "[PERSON_NAME][EMAIL_ADDRESS][PERSON_NAME][DOMAIN_NAME]"
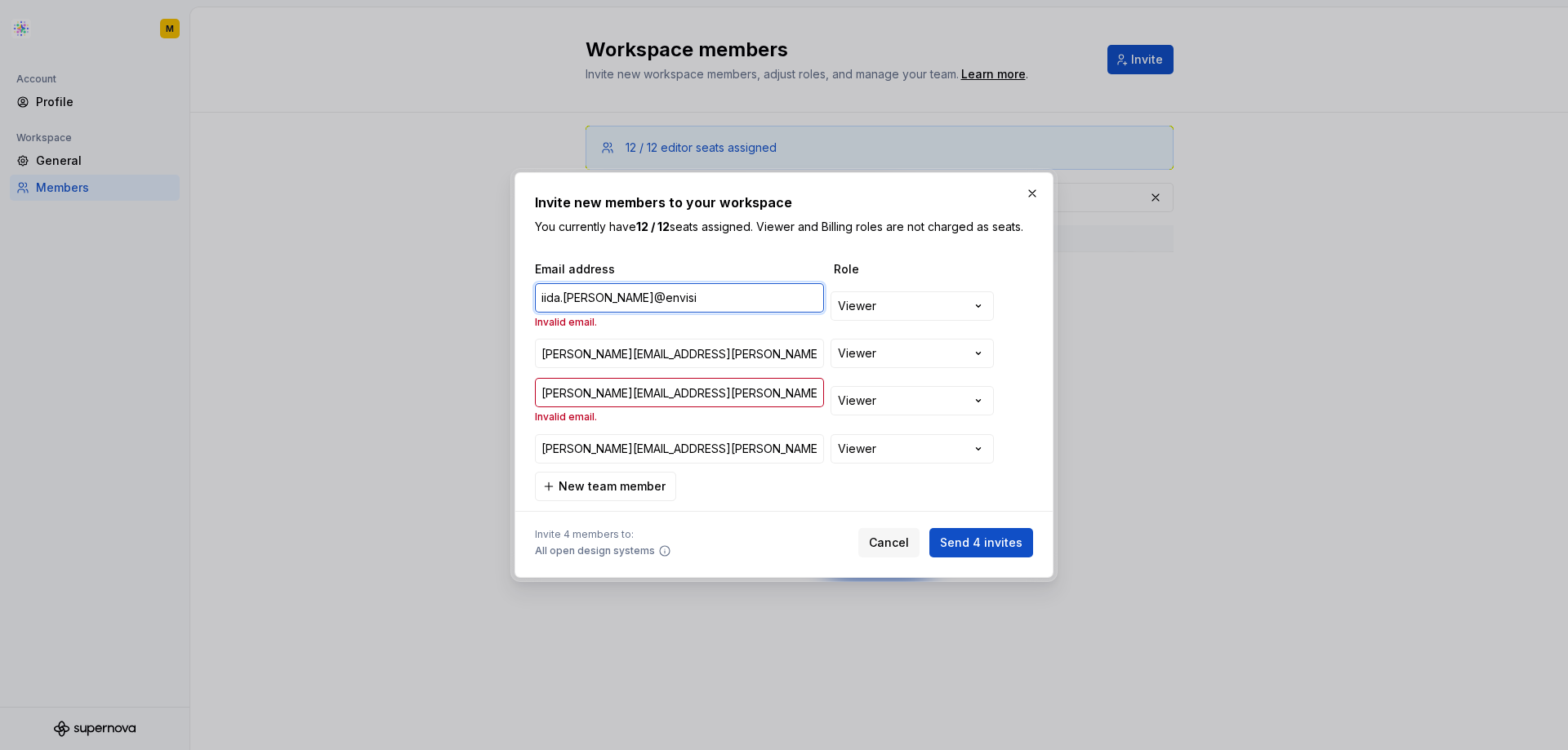
type input "iida.[PERSON_NAME]@envisio"
type input "[PERSON_NAME][EMAIL_ADDRESS][PERSON_NAME][DOMAIN_NAME]"
type input "iida.[PERSON_NAME]@envision"
type input "[PERSON_NAME][EMAIL_ADDRESS][PERSON_NAME][DOMAIN_NAME]"
type input "iida.[PERSON_NAME]@envisionp"
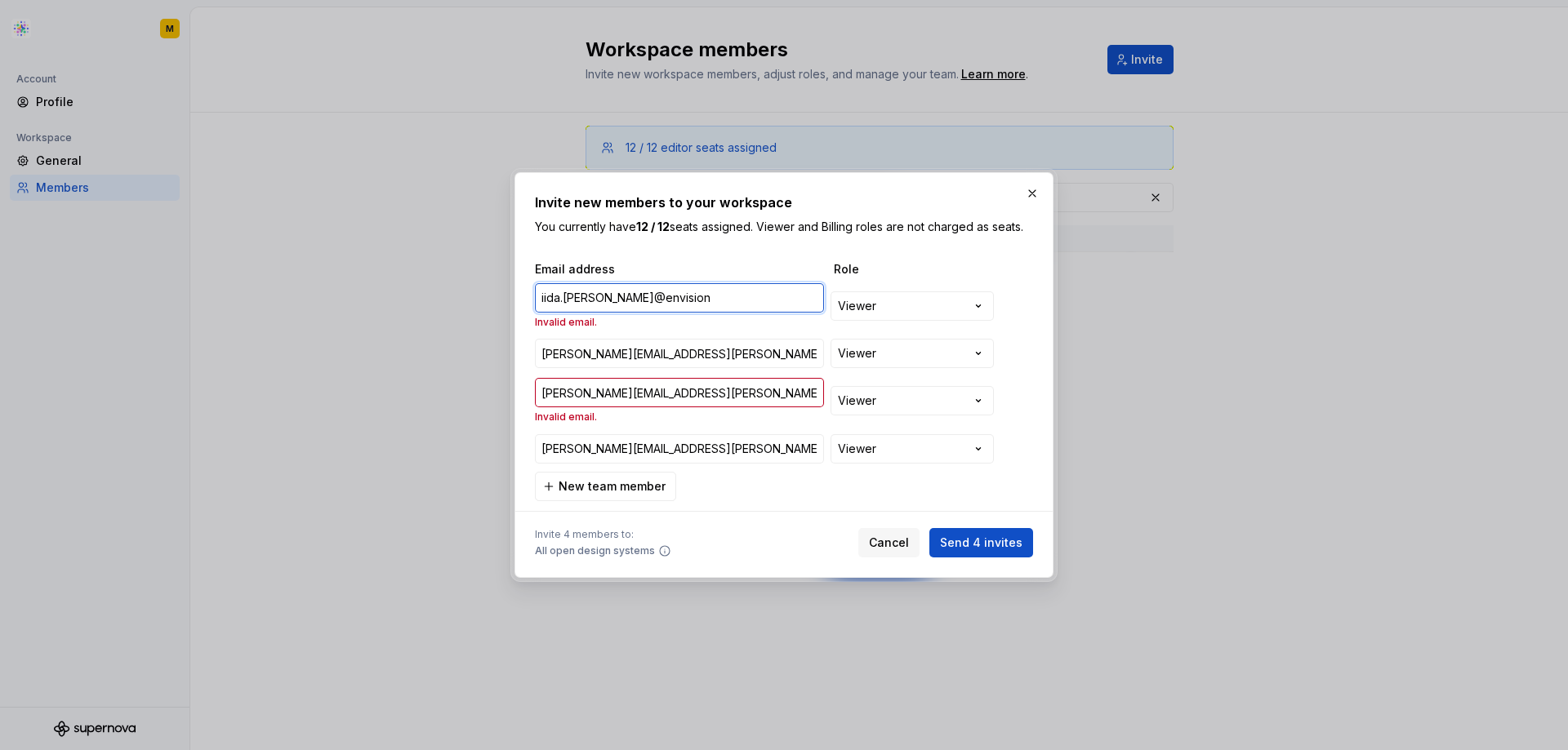
type input "[PERSON_NAME][EMAIL_ADDRESS][PERSON_NAME][DOMAIN_NAME]"
type input "iida.[PERSON_NAME]@envisionph"
type input "[PERSON_NAME][EMAIL_ADDRESS][PERSON_NAME][DOMAIN_NAME]"
type input "iida.[PERSON_NAME]@envisionpha"
type input "[PERSON_NAME][EMAIL_ADDRESS][PERSON_NAME][DOMAIN_NAME]"
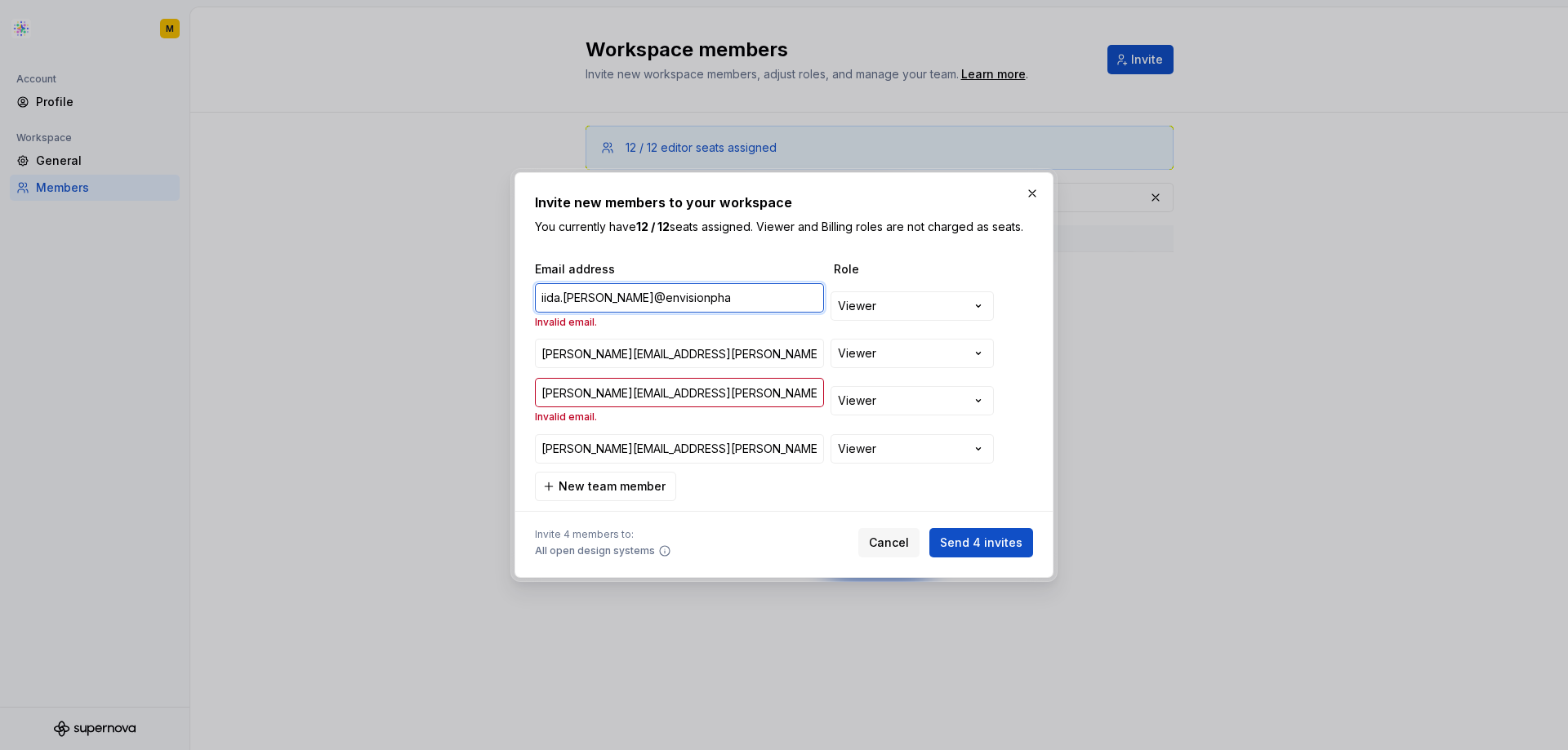
type input "iida.[PERSON_NAME]@envisionphar"
type input "[PERSON_NAME][EMAIL_ADDRESS][PERSON_NAME][DOMAIN_NAME]"
type input "iida.[PERSON_NAME]@envisionpharm"
type input "[PERSON_NAME][EMAIL_ADDRESS][PERSON_NAME][DOMAIN_NAME]"
type input "iida.[PERSON_NAME]@envisionpharma"
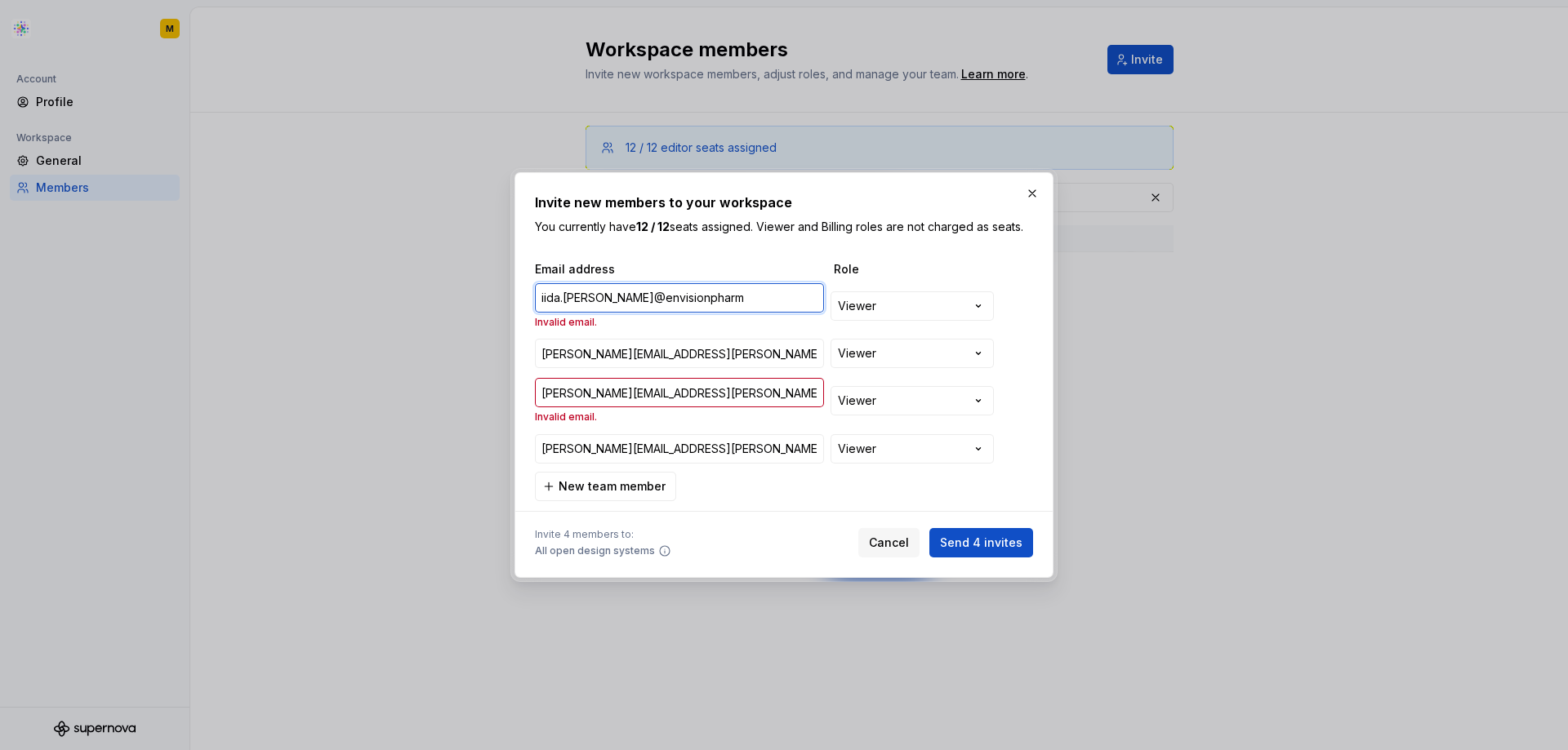
type input "[PERSON_NAME][EMAIL_ADDRESS][PERSON_NAME][DOMAIN_NAME]"
type input "iida.[PERSON_NAME]@envisionpharma."
type input "[PERSON_NAME][EMAIL_ADDRESS][PERSON_NAME][DOMAIN_NAME]"
type input "iida.[PERSON_NAME]@envisionpharma.c"
type input "[PERSON_NAME][EMAIL_ADDRESS][PERSON_NAME][DOMAIN_NAME]"
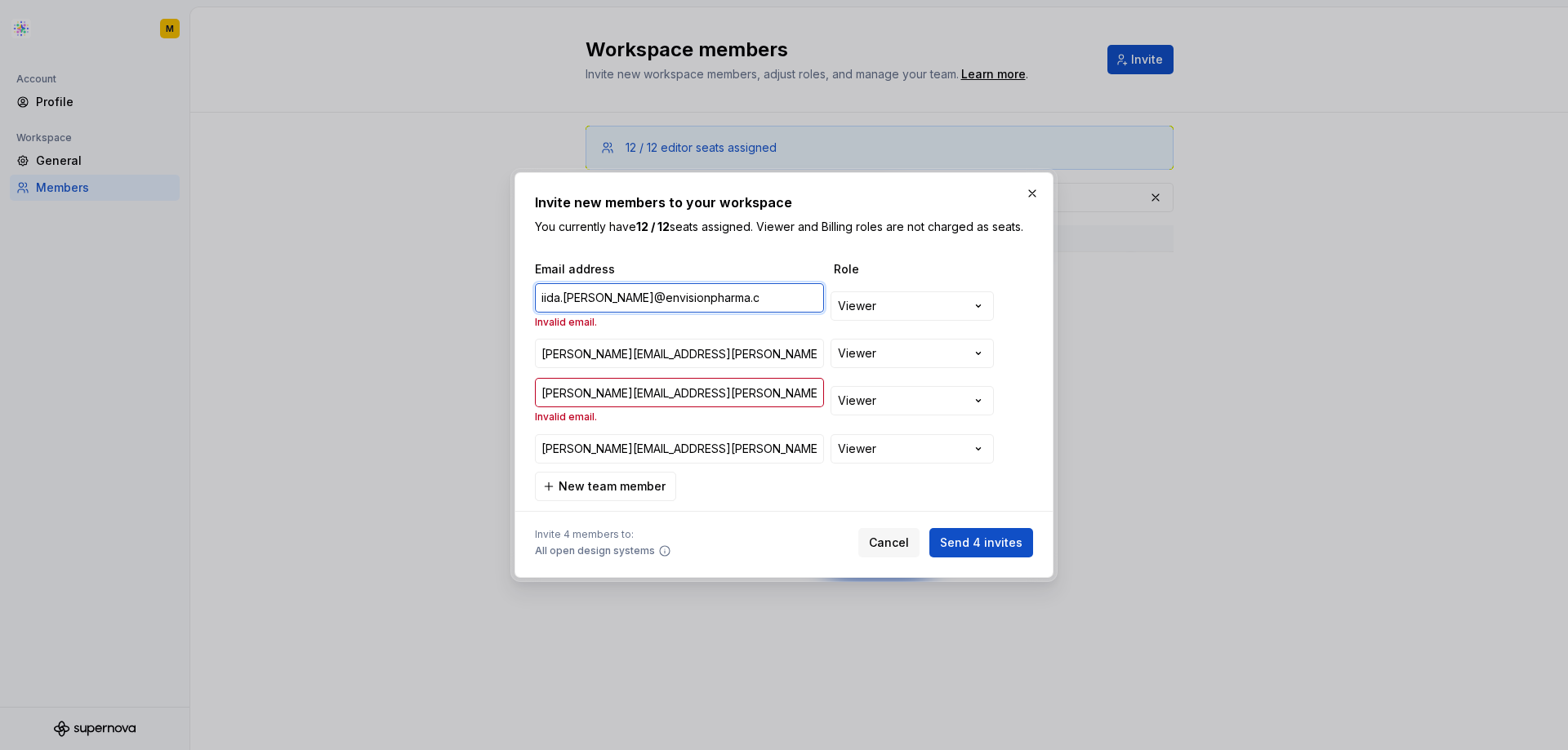
type input "[EMAIL_ADDRESS][PERSON_NAME][DOMAIN_NAME]"
type input "[PERSON_NAME][EMAIL_ADDRESS][PERSON_NAME][DOMAIN_NAME]"
type input "[EMAIL_ADDRESS][PERSON_NAME][DOMAIN_NAME]"
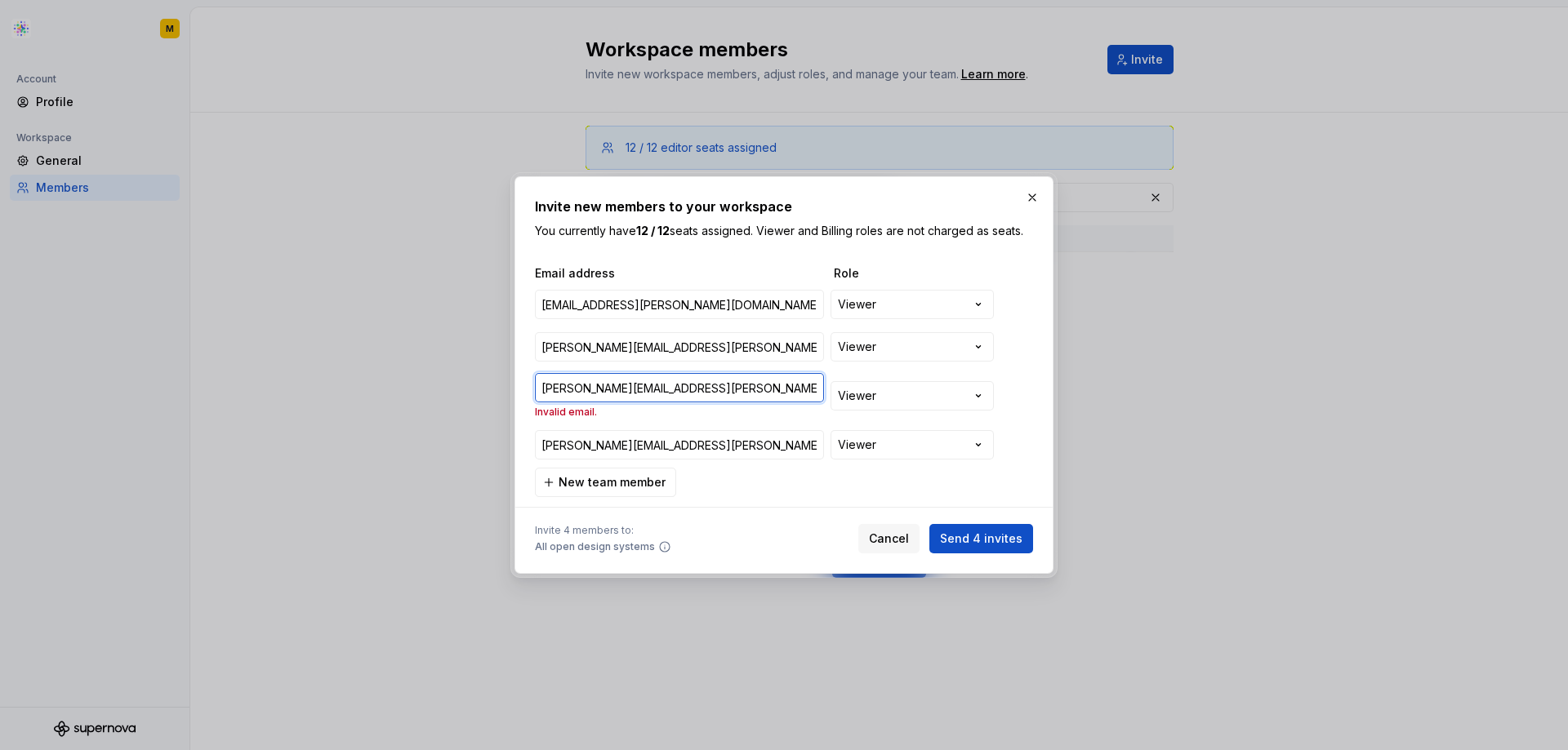
drag, startPoint x: 811, startPoint y: 386, endPoint x: 504, endPoint y: 405, distance: 307.6
click at [504, 405] on div "**********" at bounding box center [784, 375] width 1568 height 750
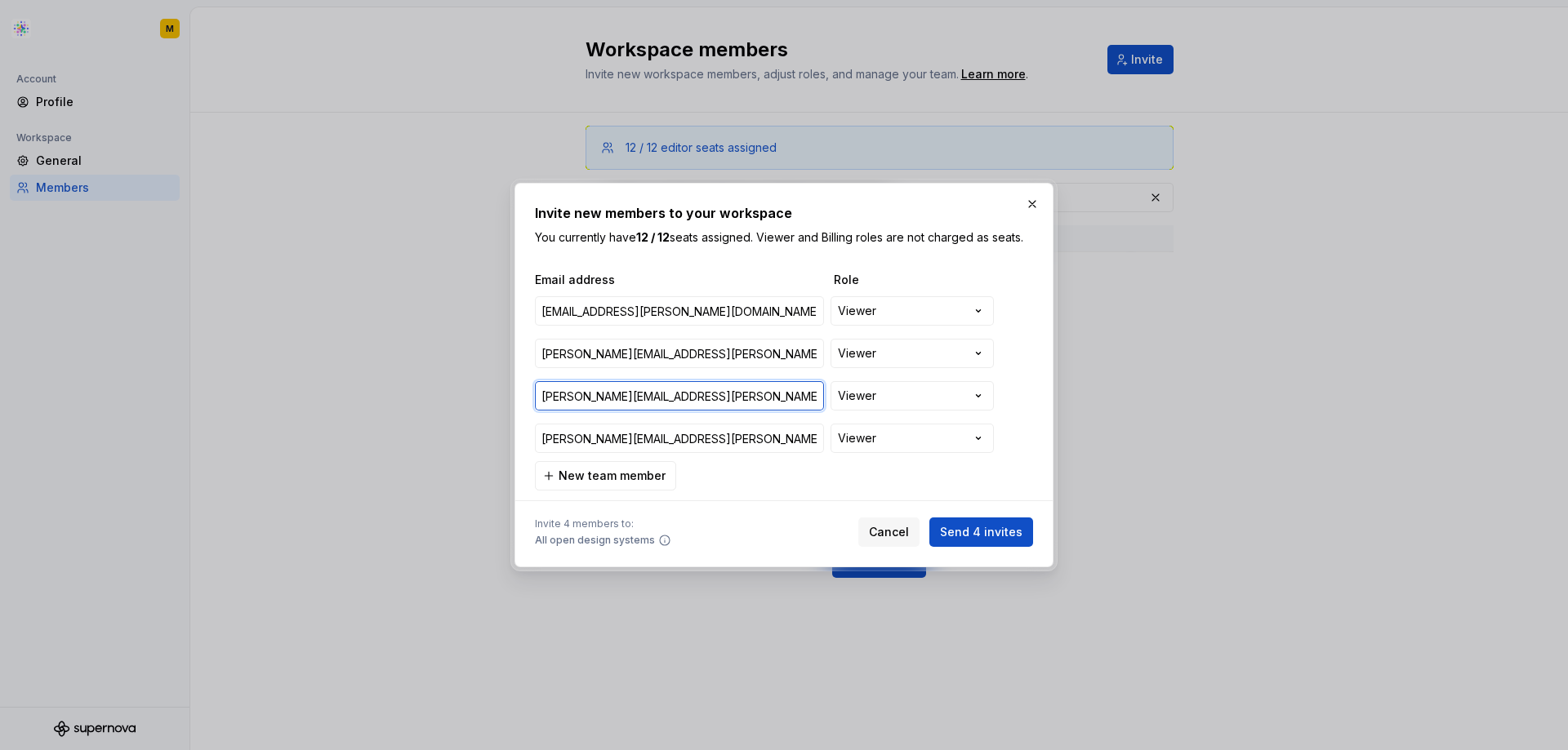
type input "[PERSON_NAME][EMAIL_ADDRESS][PERSON_NAME][DOMAIN_NAME]"
click at [1000, 535] on span "Send 4 invites" at bounding box center [981, 532] width 83 height 17
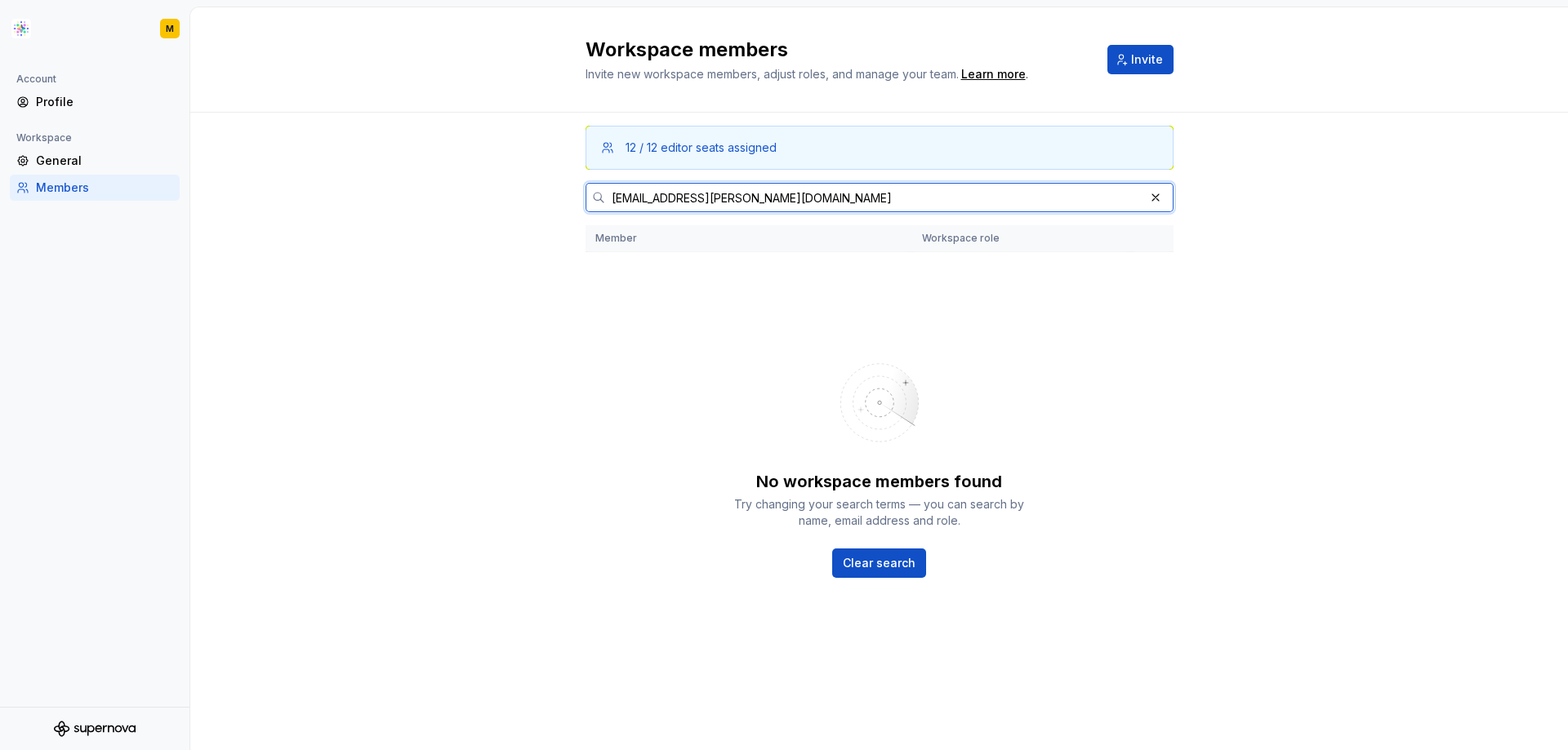
drag, startPoint x: 822, startPoint y: 206, endPoint x: 591, endPoint y: 208, distance: 231.0
click at [591, 208] on div "[EMAIL_ADDRESS][PERSON_NAME][DOMAIN_NAME]" at bounding box center [880, 197] width 588 height 30
paste input "vijay.mahendra.gupta@accenture"
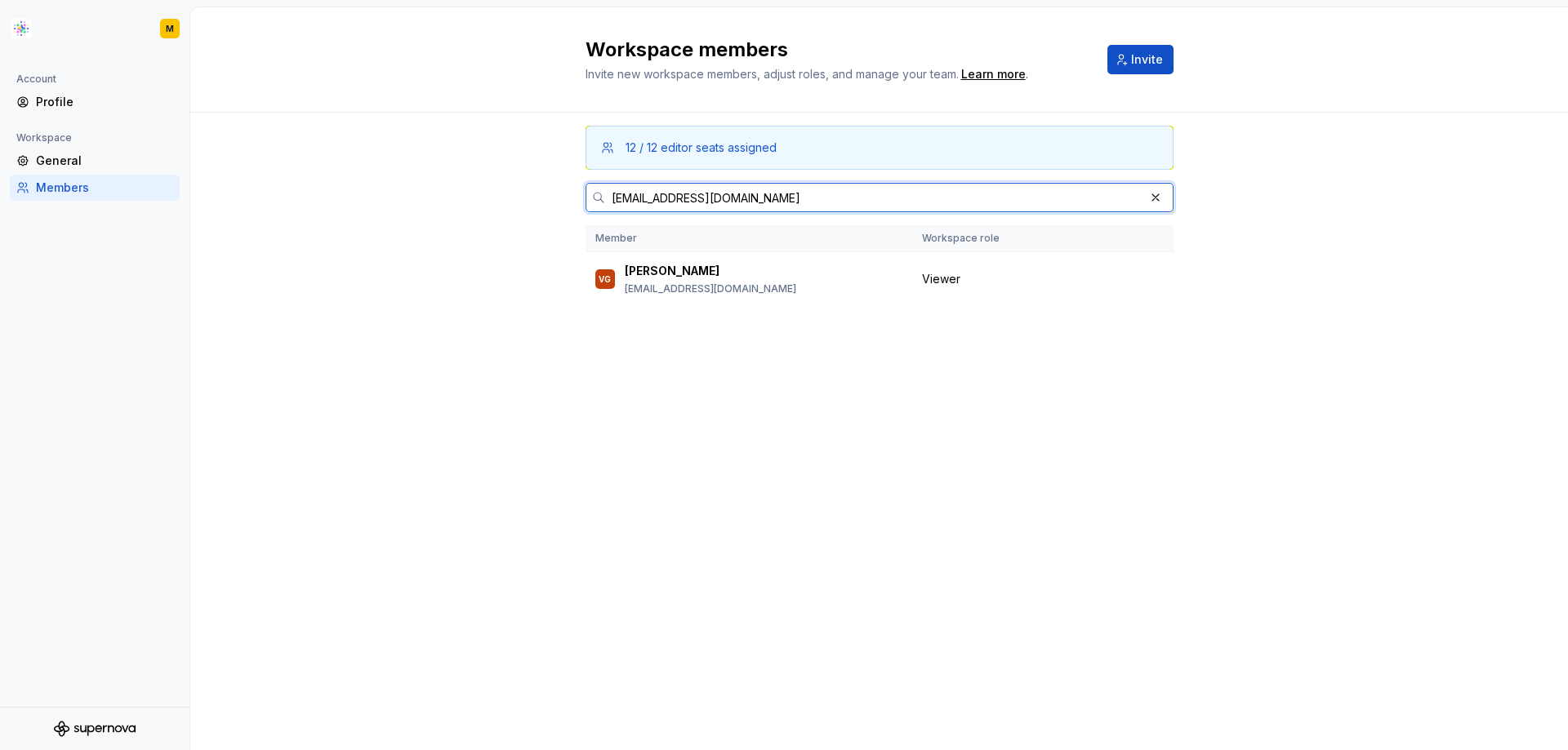
drag, startPoint x: 838, startPoint y: 205, endPoint x: 588, endPoint y: 207, distance: 250.0
click at [588, 207] on div "[EMAIL_ADDRESS][DOMAIN_NAME]" at bounding box center [880, 197] width 588 height 30
paste input "[PERSON_NAME].[PERSON_NAME]@saatchiwellness"
drag, startPoint x: 821, startPoint y: 194, endPoint x: 565, endPoint y: 196, distance: 256.0
click at [565, 196] on div "12 / 12 editor seats assigned [PERSON_NAME][EMAIL_ADDRESS][PERSON_NAME][DOMAIN_…" at bounding box center [880, 431] width 1378 height 638
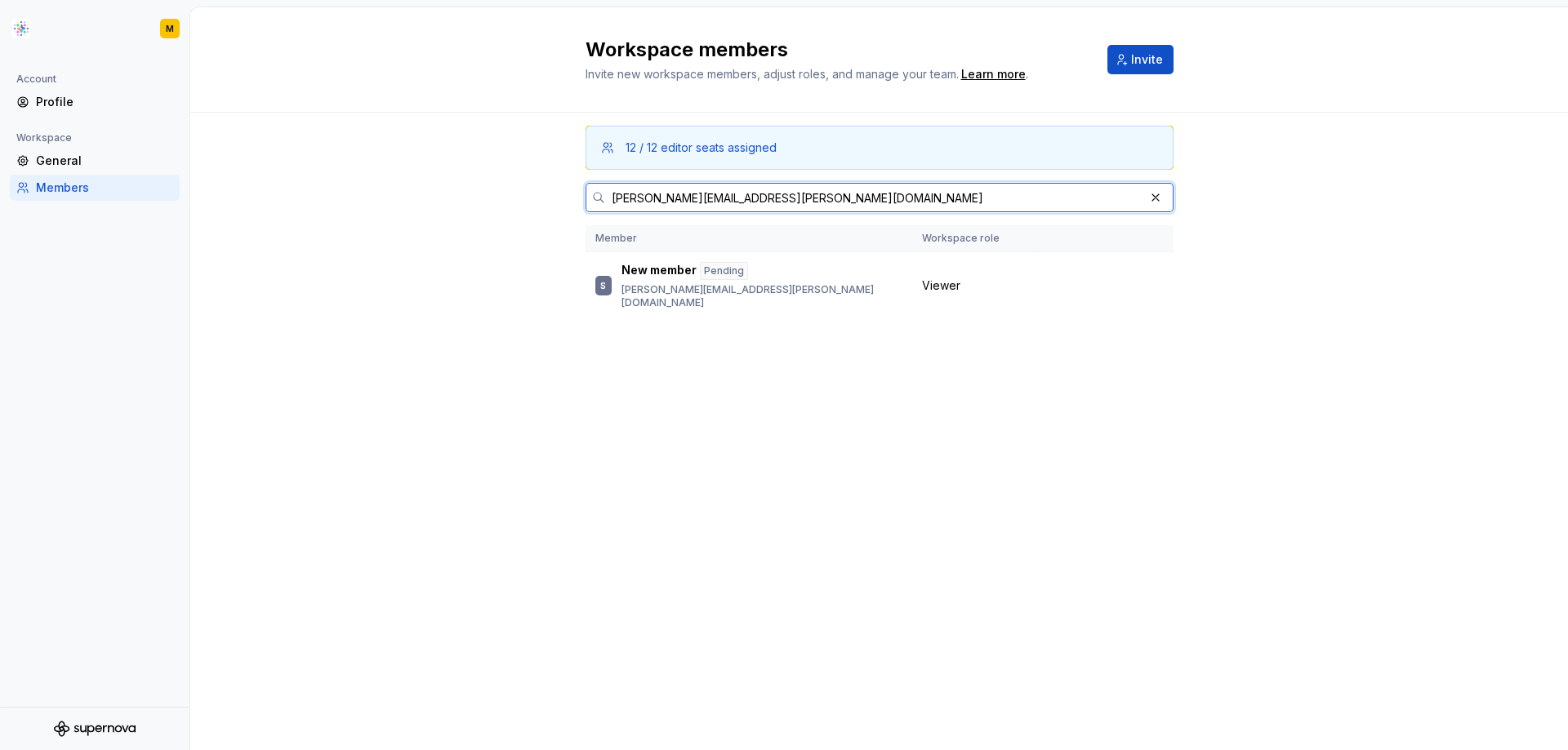
paste input "[PERSON_NAME].[PERSON_NAME]"
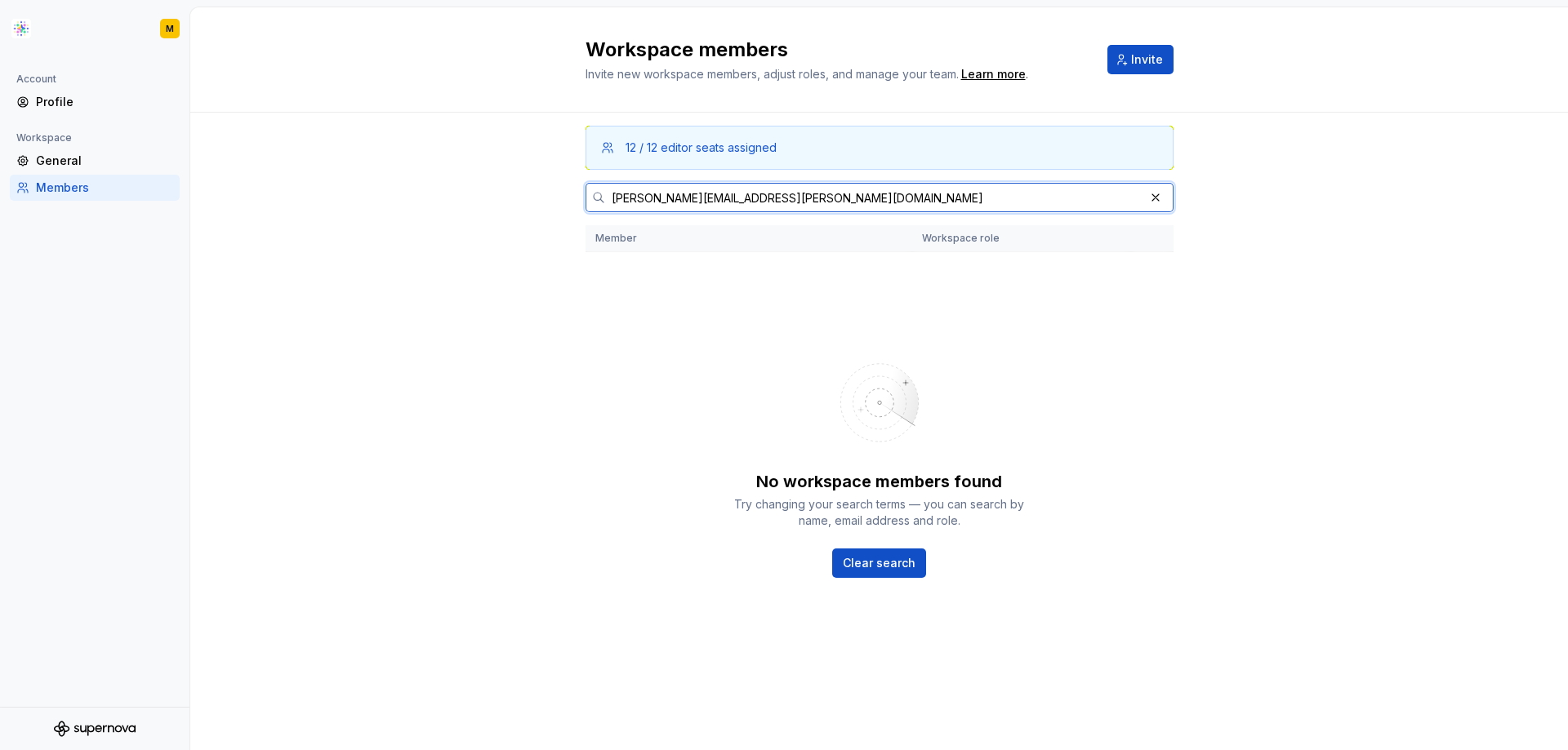
drag, startPoint x: 826, startPoint y: 198, endPoint x: 600, endPoint y: 209, distance: 226.3
click at [600, 209] on div "[PERSON_NAME][EMAIL_ADDRESS][PERSON_NAME][DOMAIN_NAME]" at bounding box center [880, 197] width 588 height 30
paste input "[PERSON_NAME].[PERSON_NAME]"
type input "[PERSON_NAME][EMAIL_ADDRESS][PERSON_NAME][DOMAIN_NAME]"
